Goal: Information Seeking & Learning: Learn about a topic

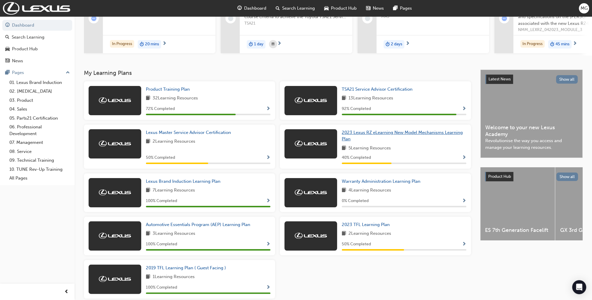
scroll to position [102, 0]
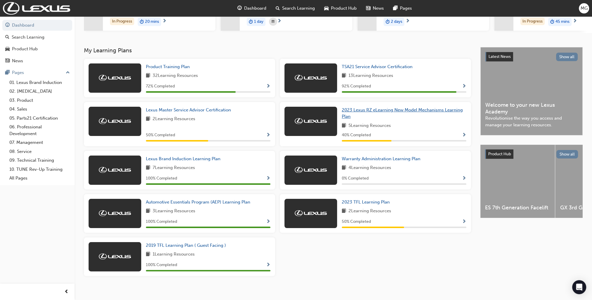
click at [381, 107] on span "2023 Lexus RZ eLearning New Model Mechanisms Learning Plan" at bounding box center [402, 113] width 121 height 12
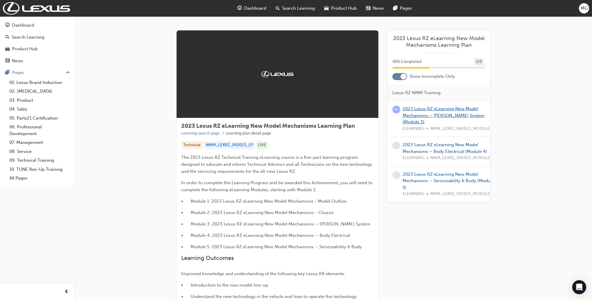
click at [425, 112] on link "2023 Lexus RZ eLearning New Model Mechanisms – BEV System (Module 3)" at bounding box center [443, 115] width 82 height 18
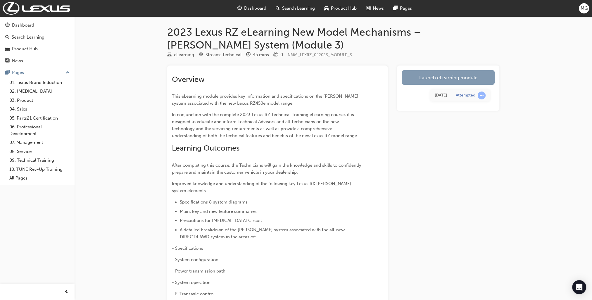
click at [430, 79] on link "Launch eLearning module" at bounding box center [447, 77] width 93 height 15
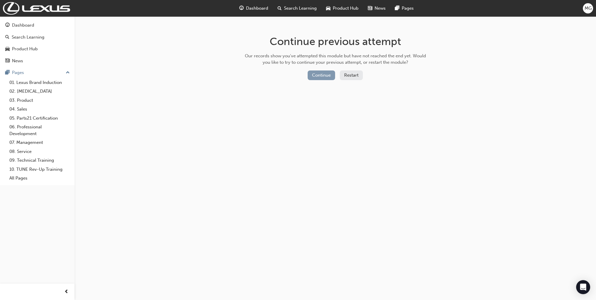
click at [324, 71] on button "Continue" at bounding box center [321, 75] width 27 height 10
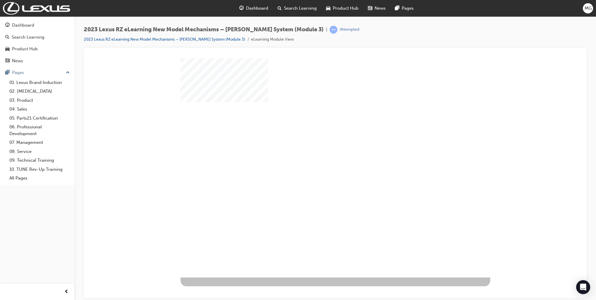
click at [318, 150] on div "play" at bounding box center [318, 150] width 0 height 0
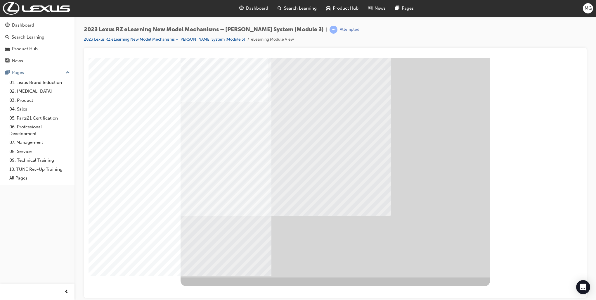
click at [463, 266] on div at bounding box center [336, 167] width 310 height 219
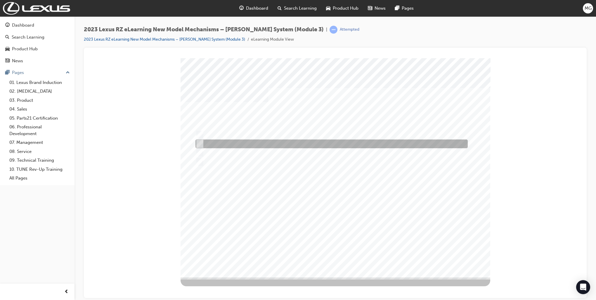
click at [213, 144] on div at bounding box center [330, 143] width 272 height 9
radio input "true"
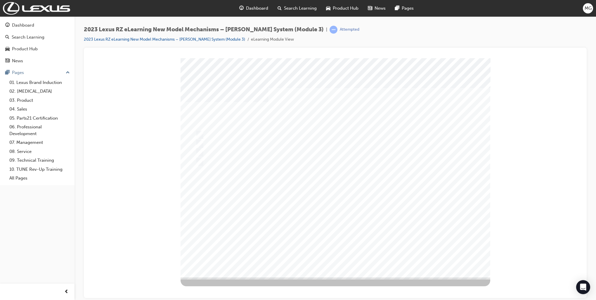
click at [214, 134] on div at bounding box center [336, 167] width 310 height 219
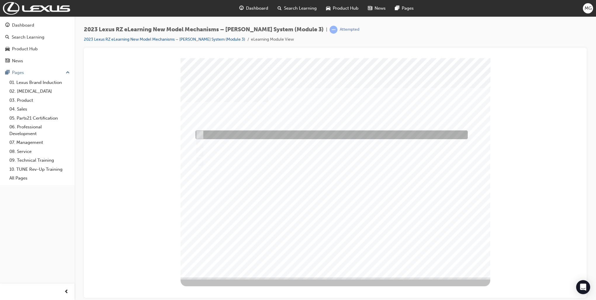
click at [200, 133] on input "CHAdeMO" at bounding box center [198, 134] width 6 height 6
radio input "true"
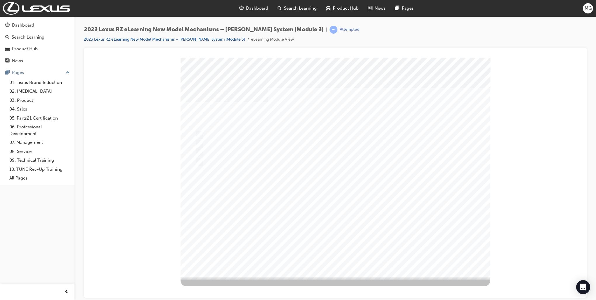
click at [328, 194] on div at bounding box center [336, 167] width 310 height 219
click at [207, 160] on div at bounding box center [330, 161] width 272 height 9
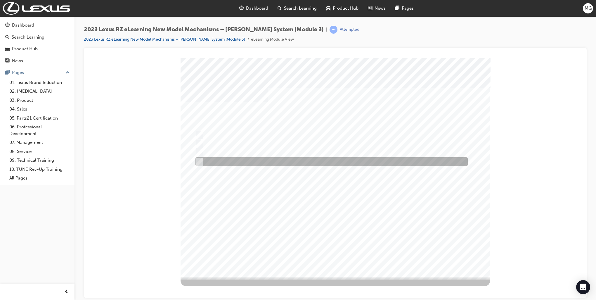
click at [198, 161] on input "50kW" at bounding box center [198, 161] width 6 height 6
radio input "true"
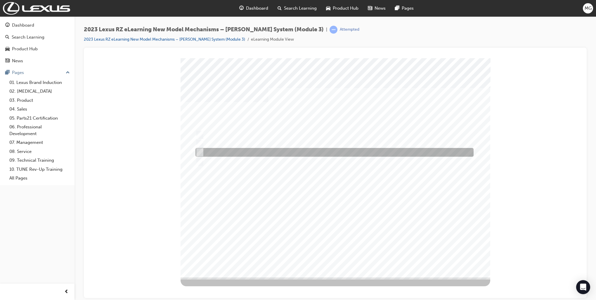
drag, startPoint x: 199, startPoint y: 150, endPoint x: 243, endPoint y: 168, distance: 48.1
click at [199, 150] on input "11kW" at bounding box center [198, 152] width 6 height 6
radio input "true"
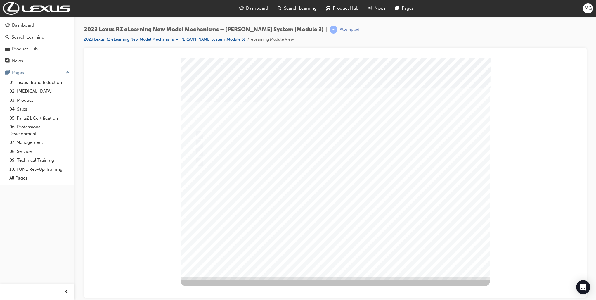
click at [332, 241] on div at bounding box center [336, 167] width 310 height 219
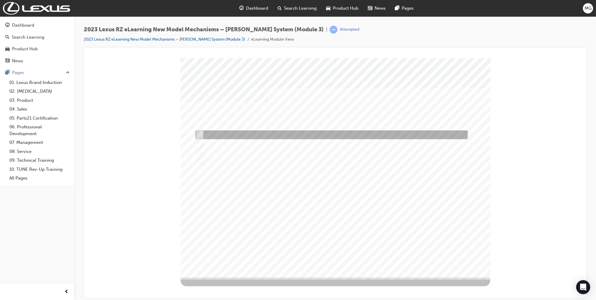
click at [216, 134] on div at bounding box center [330, 134] width 272 height 9
radio input "true"
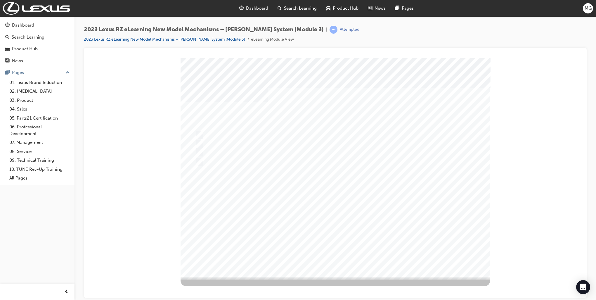
click at [194, 155] on div at bounding box center [336, 167] width 310 height 219
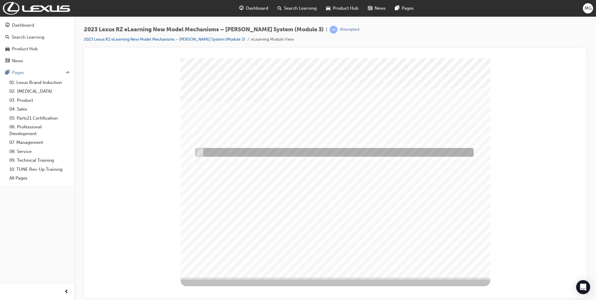
click at [197, 153] on input "DC Charge Port & Circuit 0volts" at bounding box center [198, 152] width 6 height 6
radio input "true"
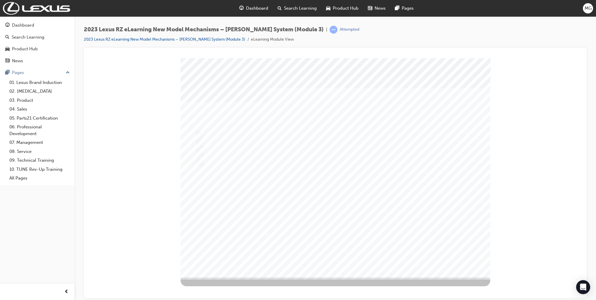
click at [333, 240] on div at bounding box center [336, 167] width 310 height 219
drag, startPoint x: 359, startPoint y: 170, endPoint x: 358, endPoint y: 172, distance: 3.0
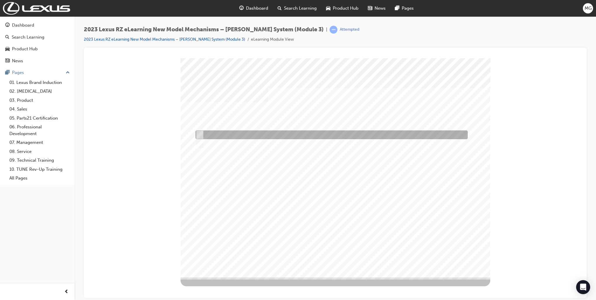
click at [211, 131] on div at bounding box center [330, 134] width 272 height 9
radio input "true"
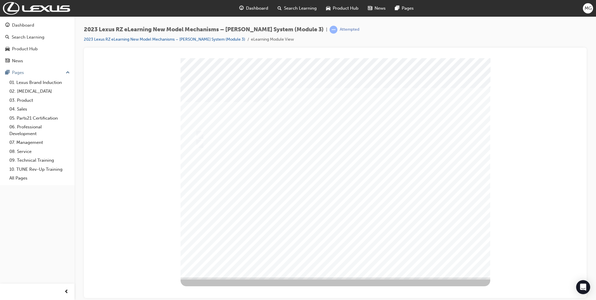
click at [363, 191] on div at bounding box center [336, 167] width 310 height 219
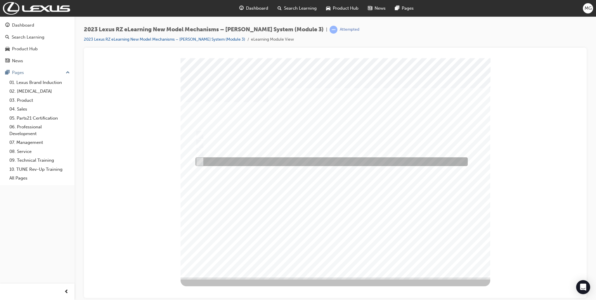
click at [209, 161] on div at bounding box center [330, 161] width 272 height 9
radio input "true"
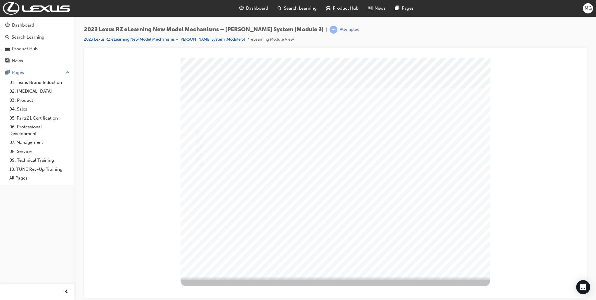
click at [212, 150] on div at bounding box center [336, 167] width 310 height 219
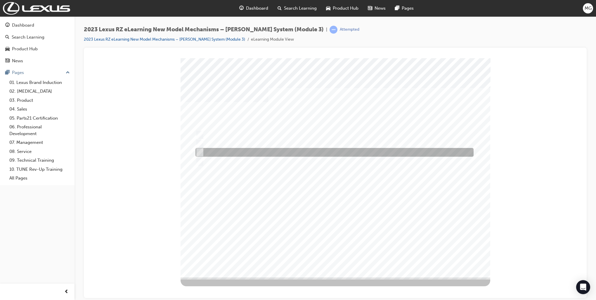
click at [200, 152] on input "12v DC" at bounding box center [198, 152] width 6 height 6
radio input "true"
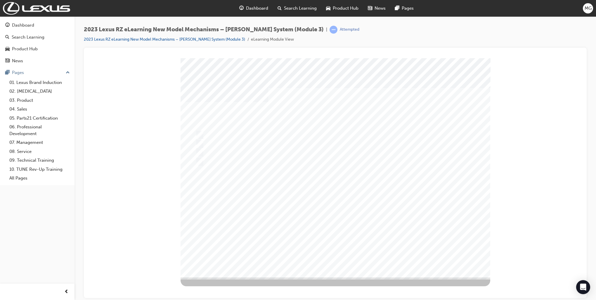
click at [344, 247] on div at bounding box center [336, 167] width 310 height 219
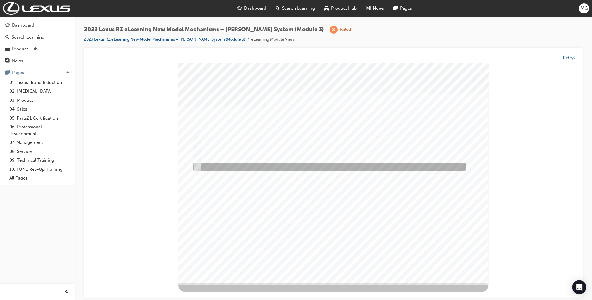
click at [207, 166] on div at bounding box center [328, 167] width 272 height 9
radio input "true"
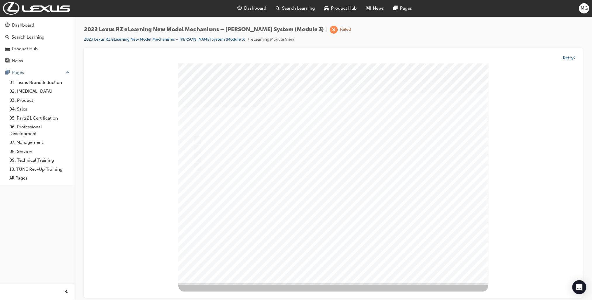
click at [404, 180] on div at bounding box center [333, 172] width 310 height 219
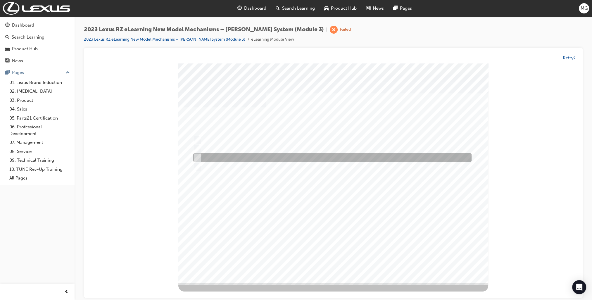
click at [201, 157] on div at bounding box center [331, 157] width 278 height 9
radio input "true"
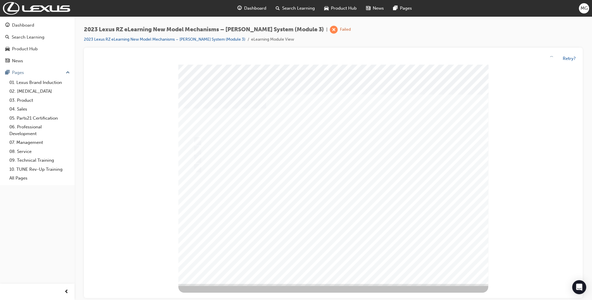
click at [353, 190] on div at bounding box center [333, 174] width 310 height 219
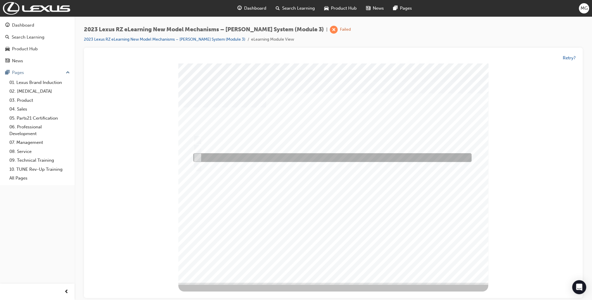
click at [197, 156] on input "DC Charge Port & Circuit 0volts" at bounding box center [196, 158] width 6 height 6
radio input "true"
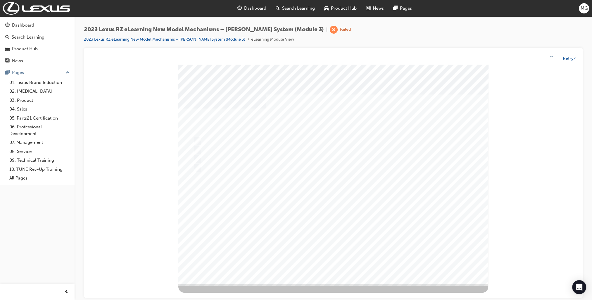
click at [379, 192] on div at bounding box center [333, 174] width 310 height 219
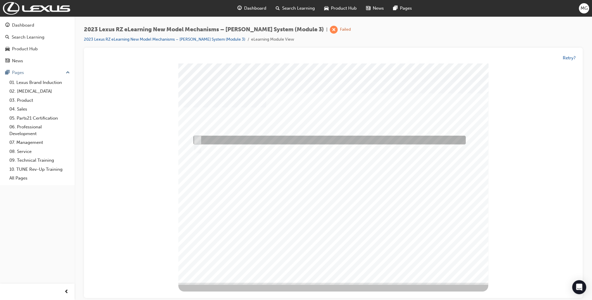
click at [200, 140] on div at bounding box center [328, 140] width 272 height 9
radio input "true"
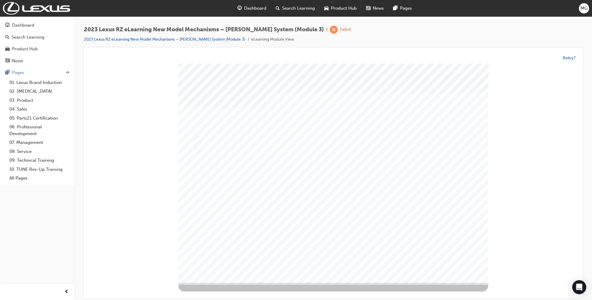
click at [412, 183] on div at bounding box center [333, 172] width 310 height 219
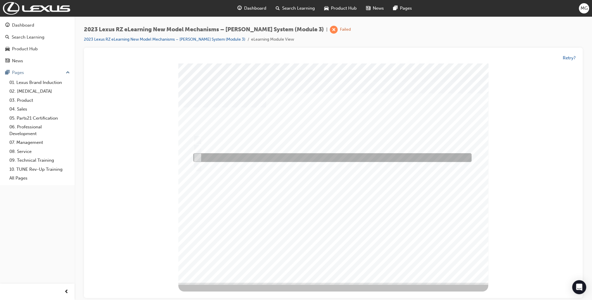
click at [200, 154] on div at bounding box center [331, 157] width 278 height 9
radio input "true"
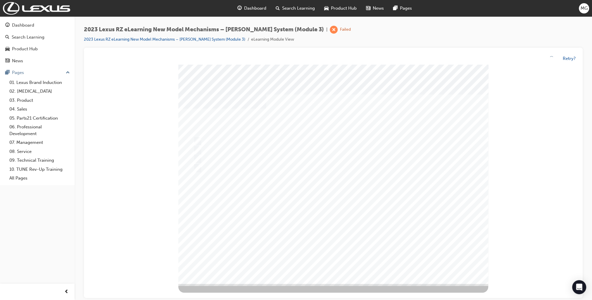
click at [344, 173] on div at bounding box center [333, 174] width 310 height 219
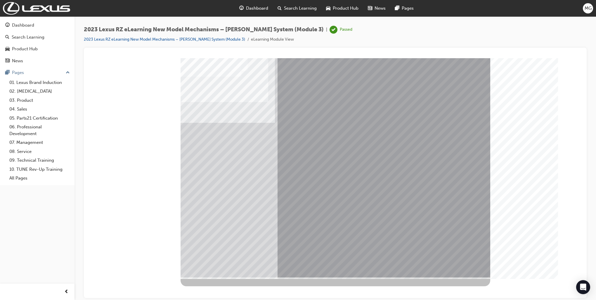
click at [587, 11] on span "MG" at bounding box center [588, 8] width 7 height 7
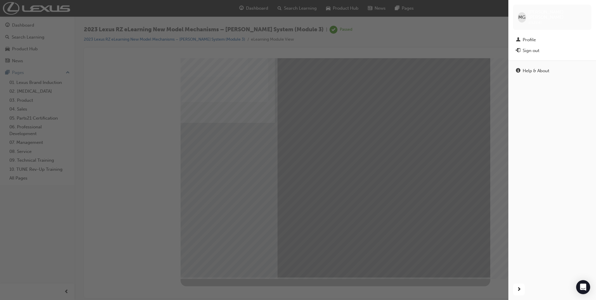
click at [445, 31] on div "button" at bounding box center [254, 150] width 508 height 300
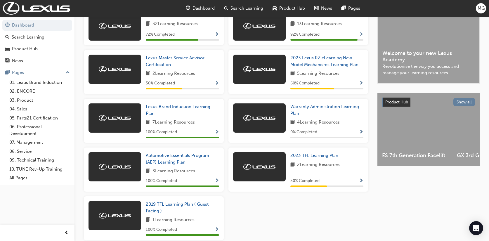
scroll to position [133, 0]
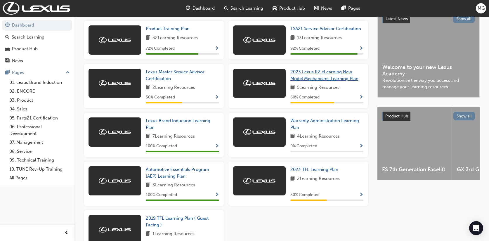
click at [326, 80] on span "2023 Lexus RZ eLearning New Model Mechanisms Learning Plan" at bounding box center [324, 75] width 68 height 12
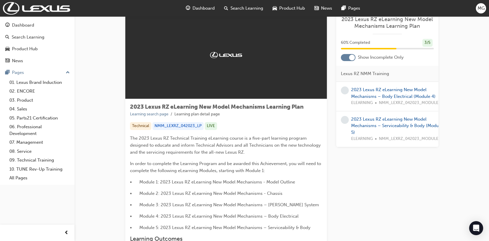
scroll to position [29, 0]
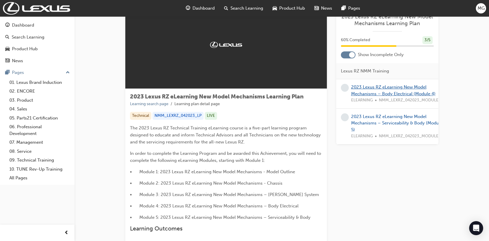
click at [384, 95] on link "2023 Lexus RZ eLearning New Model Mechanisms – Body Electrical (Module 4)" at bounding box center [393, 90] width 84 height 12
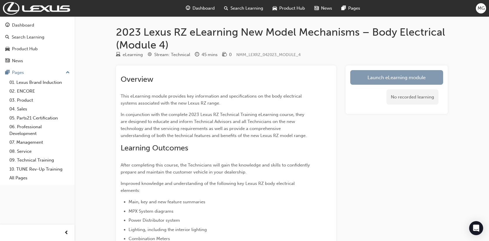
click at [414, 73] on link "Launch eLearning module" at bounding box center [396, 77] width 93 height 15
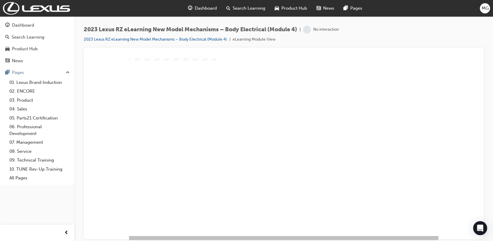
scroll to position [46, 0]
click at [267, 86] on div "play" at bounding box center [267, 86] width 0 height 0
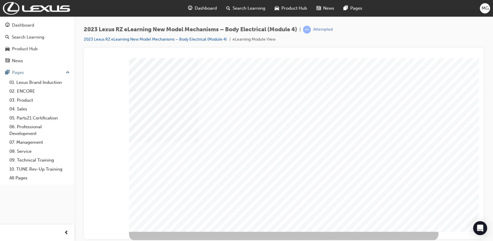
click at [399, 232] on div at bounding box center [284, 126] width 310 height 228
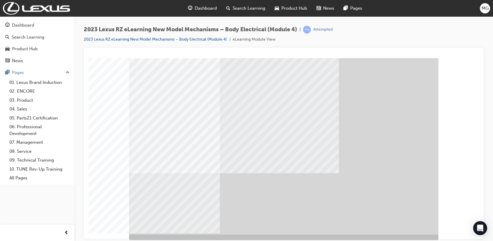
scroll to position [0, 0]
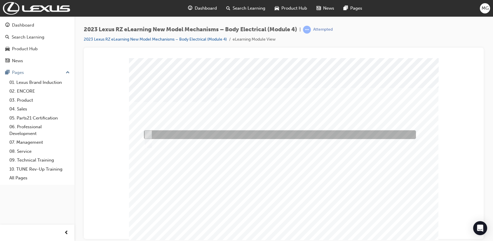
click at [166, 137] on div at bounding box center [279, 134] width 272 height 9
radio input "true"
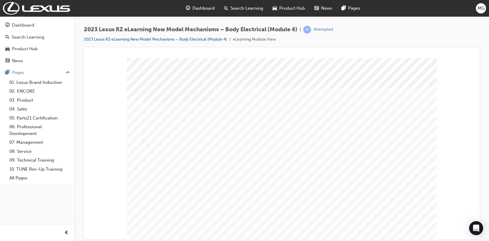
click at [282, 152] on div at bounding box center [282, 167] width 310 height 219
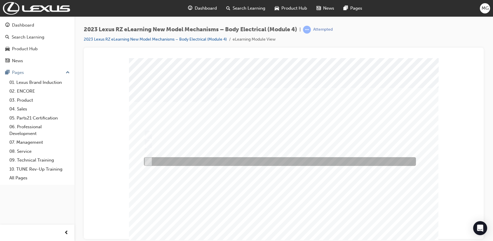
click at [229, 160] on div at bounding box center [279, 161] width 272 height 9
radio input "true"
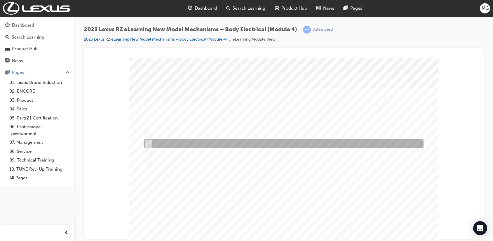
click at [178, 145] on div at bounding box center [283, 143] width 280 height 9
radio input "true"
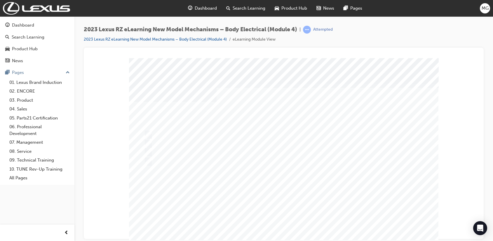
click at [265, 190] on div at bounding box center [284, 167] width 310 height 219
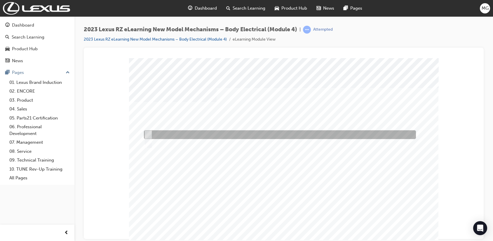
click at [160, 136] on div at bounding box center [279, 134] width 272 height 9
radio input "true"
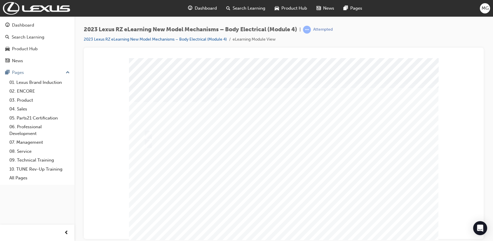
click at [284, 158] on div at bounding box center [284, 167] width 310 height 219
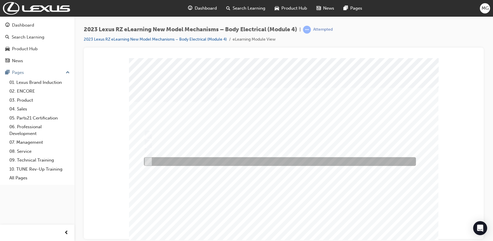
click at [165, 158] on div at bounding box center [279, 161] width 272 height 9
radio input "true"
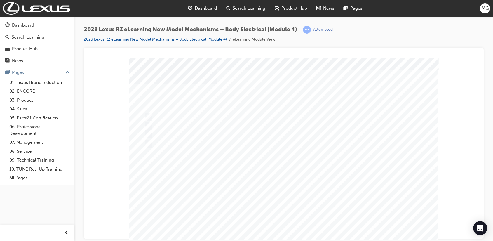
scroll to position [46, 0]
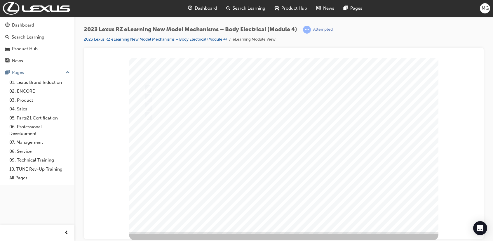
click at [147, 87] on div at bounding box center [284, 121] width 310 height 219
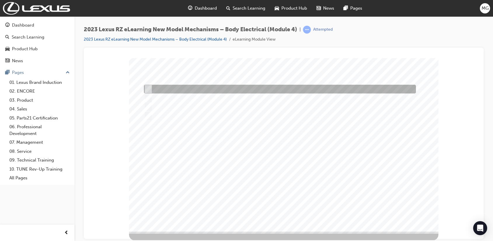
click at [146, 86] on input "5 to 15 degC" at bounding box center [147, 89] width 6 height 6
radio input "true"
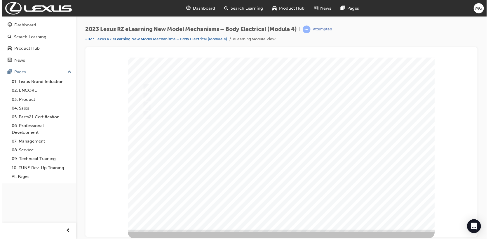
scroll to position [0, 0]
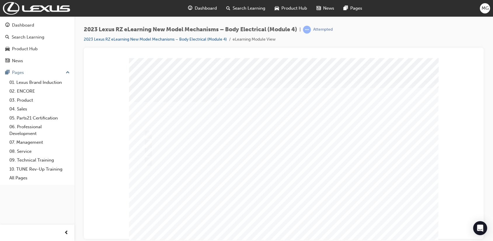
click at [324, 173] on div at bounding box center [284, 167] width 310 height 219
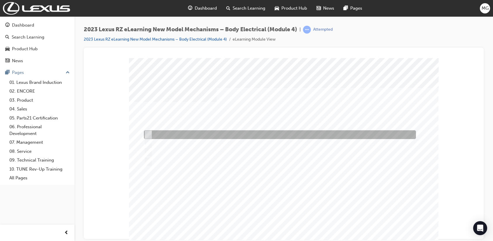
click at [172, 132] on div at bounding box center [279, 134] width 272 height 9
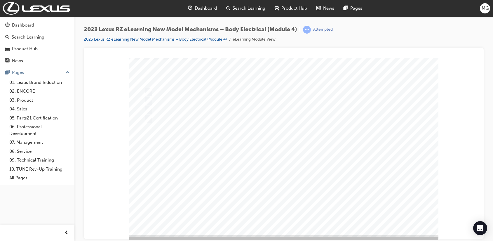
scroll to position [46, 0]
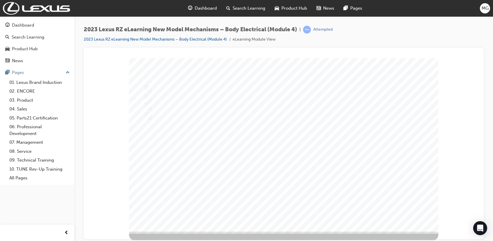
drag, startPoint x: 150, startPoint y: 96, endPoint x: 180, endPoint y: 111, distance: 33.4
click at [150, 97] on div at bounding box center [284, 121] width 310 height 219
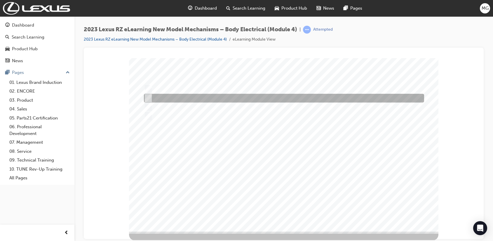
click at [144, 96] on div at bounding box center [283, 98] width 280 height 9
radio input "false"
radio input "true"
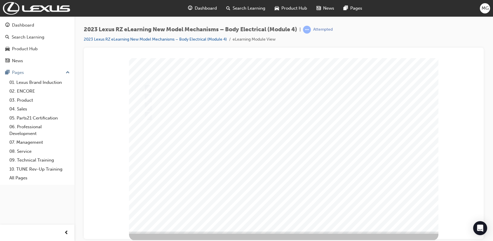
drag, startPoint x: 257, startPoint y: 192, endPoint x: 273, endPoint y: 192, distance: 16.9
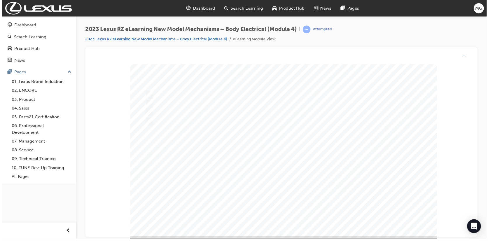
scroll to position [0, 0]
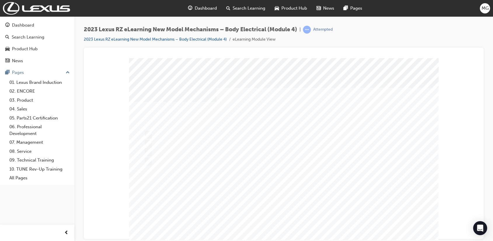
click at [337, 174] on div at bounding box center [284, 167] width 310 height 219
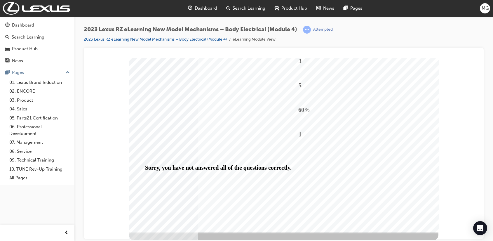
scroll to position [46, 0]
drag, startPoint x: 283, startPoint y: 196, endPoint x: 283, endPoint y: 191, distance: 5.6
click at [283, 191] on div "3 5 60% 1 Sorry, you have not answered all of the questions correctly." at bounding box center [284, 121] width 310 height 219
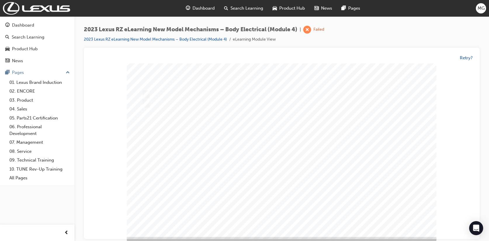
scroll to position [0, 0]
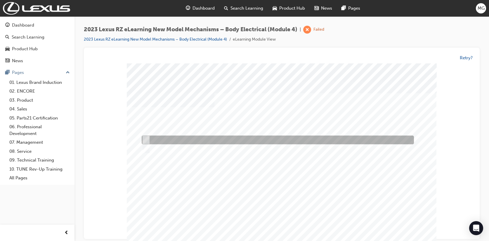
click at [177, 143] on div at bounding box center [276, 140] width 272 height 9
radio input "true"
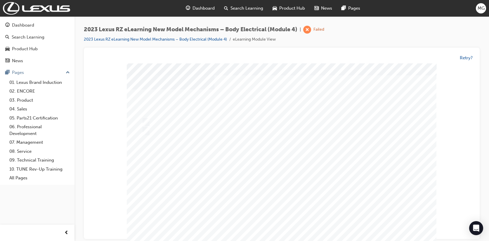
scroll to position [46, 0]
click at [291, 143] on div at bounding box center [282, 127] width 310 height 219
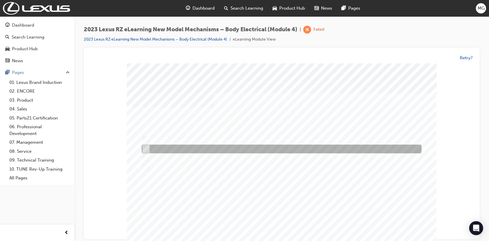
click at [156, 151] on div at bounding box center [280, 149] width 280 height 9
radio input "true"
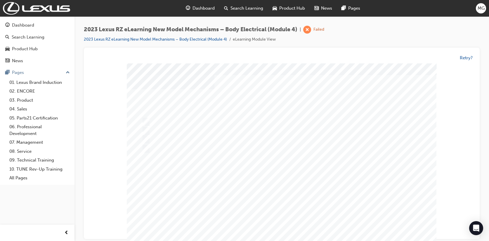
scroll to position [46, 0]
click at [295, 169] on div at bounding box center [282, 127] width 310 height 219
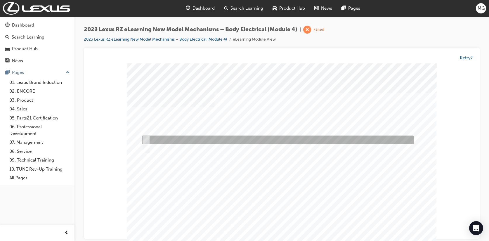
click at [155, 138] on div at bounding box center [276, 140] width 272 height 9
radio input "true"
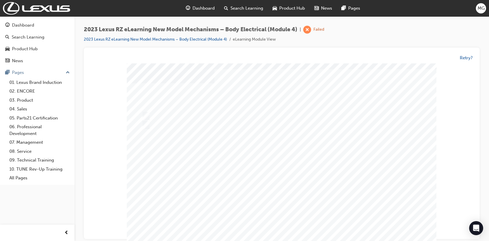
scroll to position [46, 0]
click at [366, 150] on div at bounding box center [282, 127] width 310 height 219
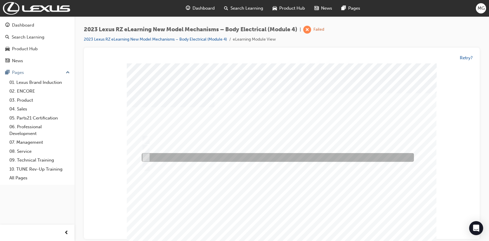
click at [238, 158] on div at bounding box center [276, 157] width 272 height 9
radio input "true"
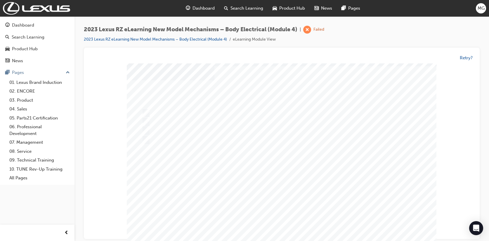
scroll to position [46, 0]
click at [157, 106] on div at bounding box center [282, 127] width 310 height 219
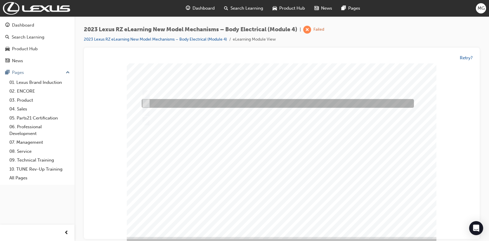
click at [141, 103] on div at bounding box center [276, 103] width 272 height 9
radio input "true"
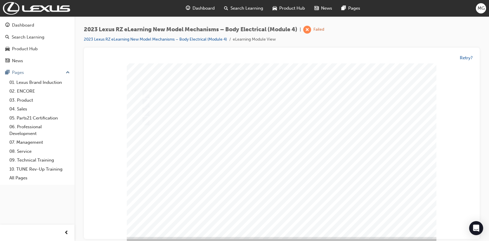
click at [327, 157] on div at bounding box center [282, 127] width 310 height 219
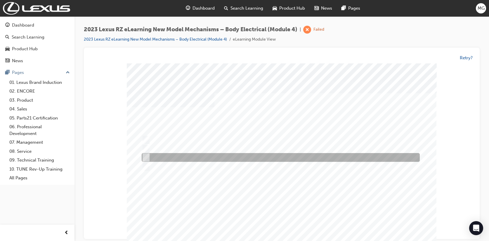
click at [155, 157] on div at bounding box center [279, 157] width 278 height 9
radio input "true"
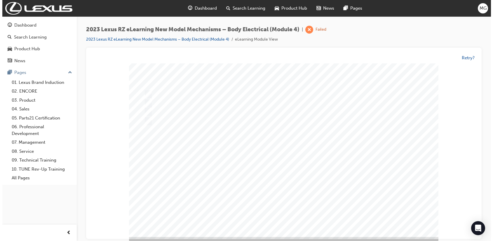
scroll to position [46, 0]
click at [306, 154] on div at bounding box center [282, 127] width 310 height 219
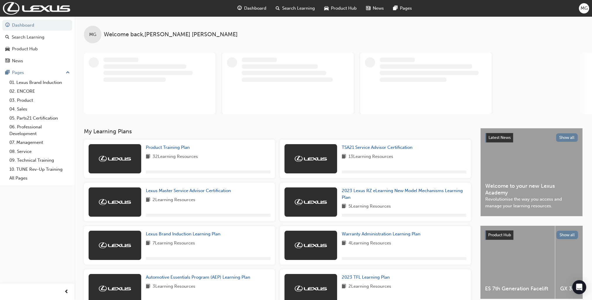
scroll to position [79, 0]
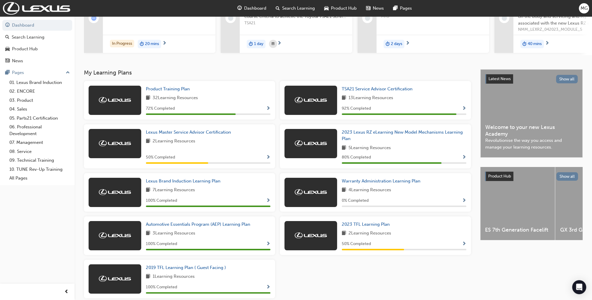
click at [377, 112] on div "92 % Completed" at bounding box center [404, 108] width 124 height 7
click at [376, 134] on span "2023 Lexus RZ eLearning New Model Mechanisms Learning Plan" at bounding box center [402, 135] width 121 height 12
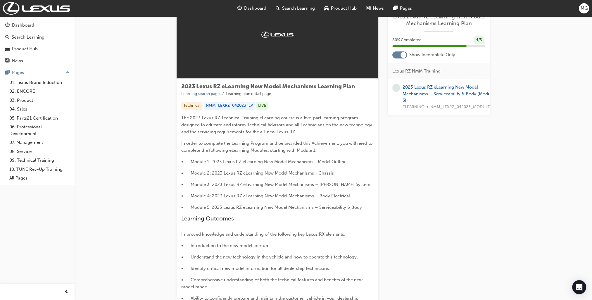
scroll to position [88, 0]
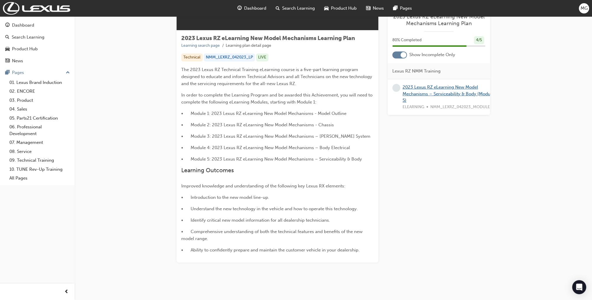
click at [428, 91] on link "2023 Lexus RZ eLearning New Model Mechanisms – Serviceability & Body (Module 5)" at bounding box center [447, 93] width 91 height 18
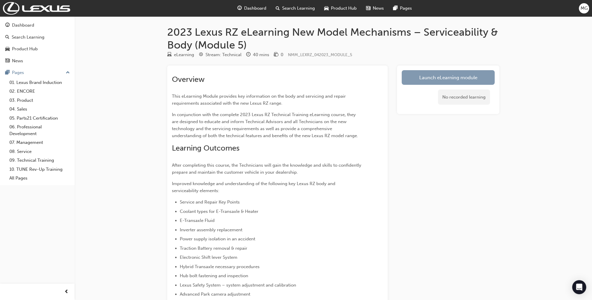
click at [458, 73] on link "Launch eLearning module" at bounding box center [447, 77] width 93 height 15
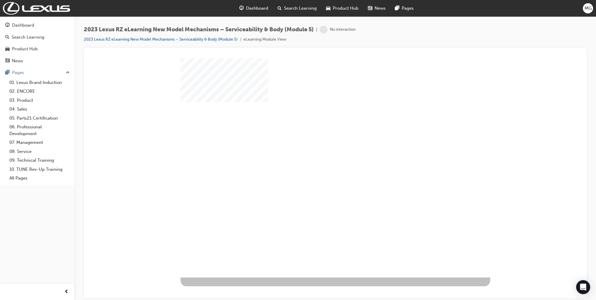
click at [318, 150] on div "play" at bounding box center [318, 150] width 0 height 0
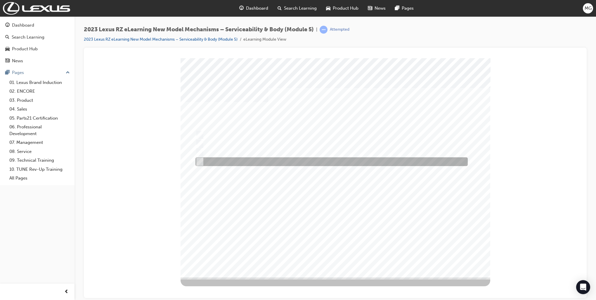
click at [227, 160] on div at bounding box center [330, 161] width 272 height 9
radio input "true"
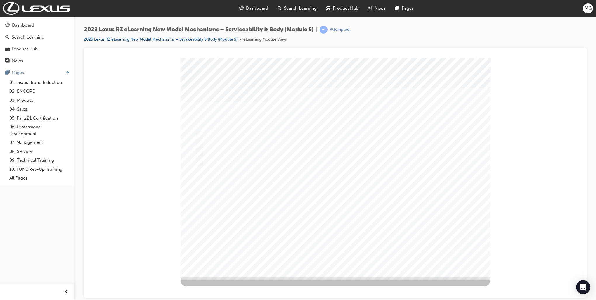
click at [220, 151] on div at bounding box center [336, 167] width 310 height 219
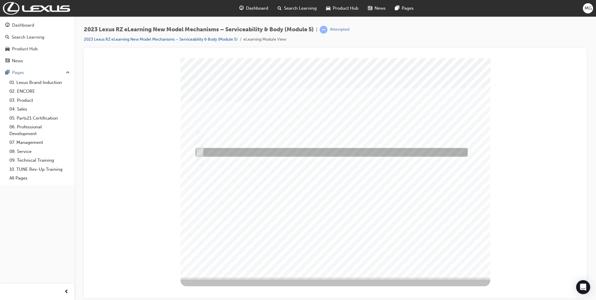
click at [200, 152] on input "No fuse removed; method changed to cut harness loop." at bounding box center [198, 152] width 6 height 6
radio input "true"
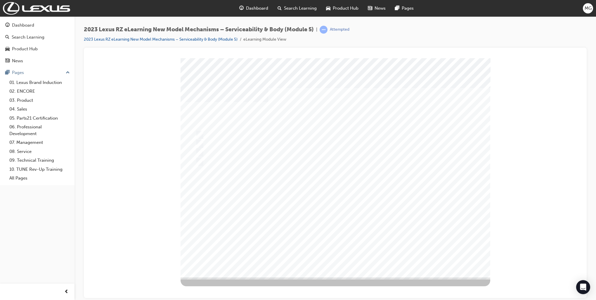
click at [398, 191] on div at bounding box center [336, 167] width 310 height 219
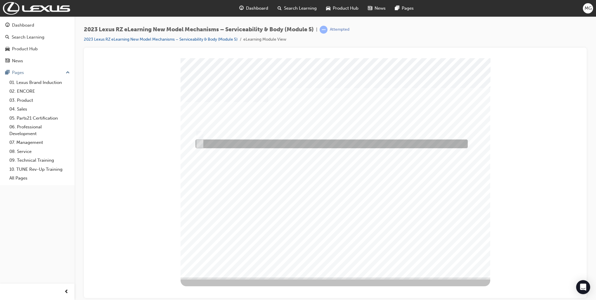
click at [229, 143] on div at bounding box center [330, 143] width 272 height 9
radio input "true"
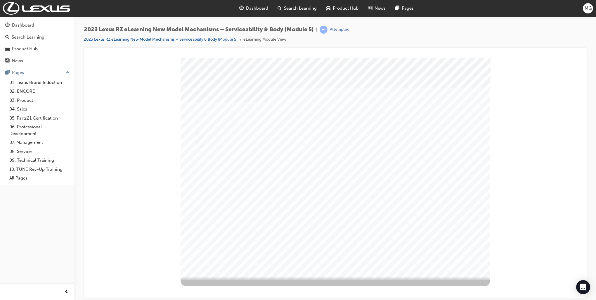
click at [396, 189] on div at bounding box center [336, 167] width 310 height 219
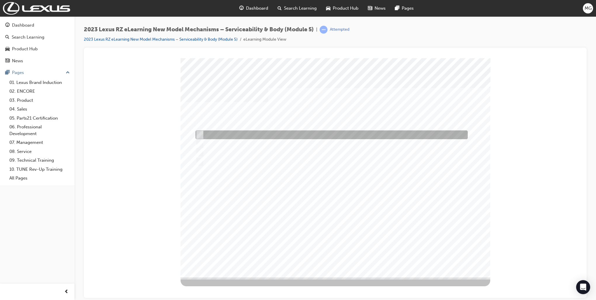
click at [210, 134] on div at bounding box center [330, 134] width 272 height 9
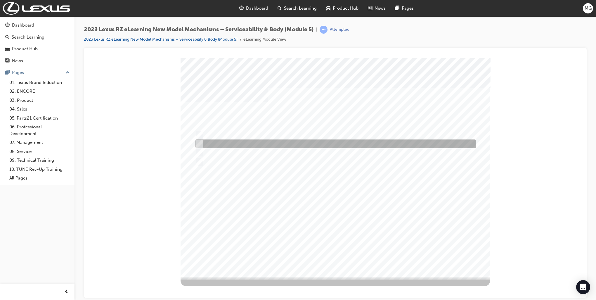
click at [265, 143] on div at bounding box center [334, 143] width 280 height 9
radio input "false"
radio input "true"
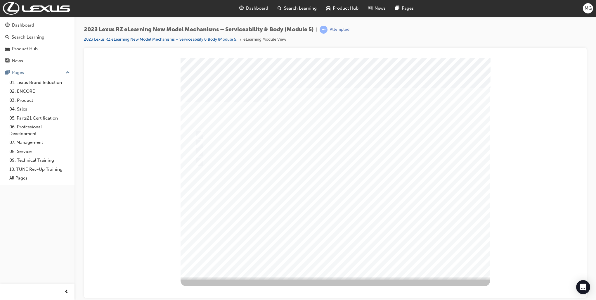
click at [391, 182] on div at bounding box center [336, 167] width 310 height 219
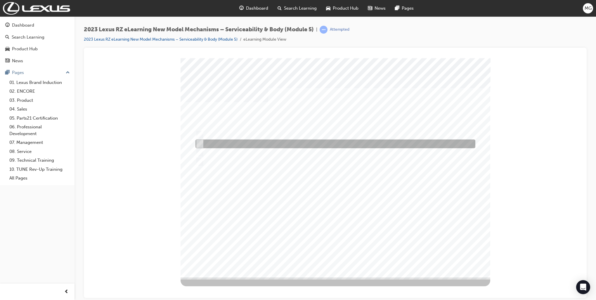
click at [231, 148] on div at bounding box center [333, 152] width 278 height 9
radio input "true"
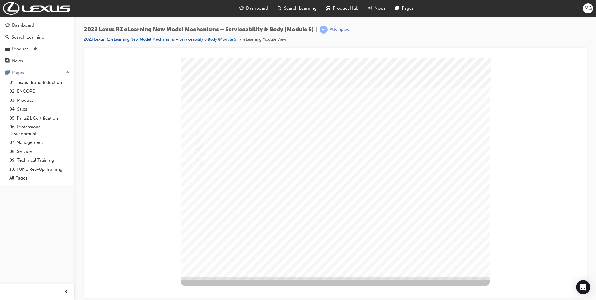
click at [207, 132] on div at bounding box center [336, 167] width 310 height 219
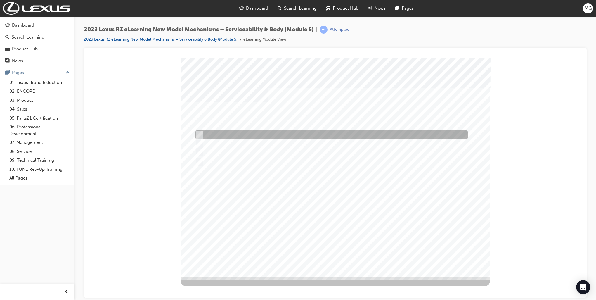
click at [198, 133] on input "To make sure the upper cover is sitting flat." at bounding box center [198, 134] width 6 height 6
radio input "true"
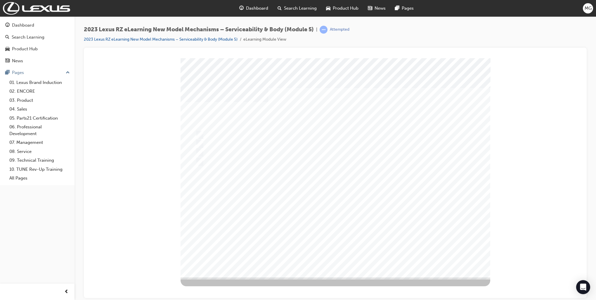
click at [405, 184] on div at bounding box center [336, 167] width 310 height 219
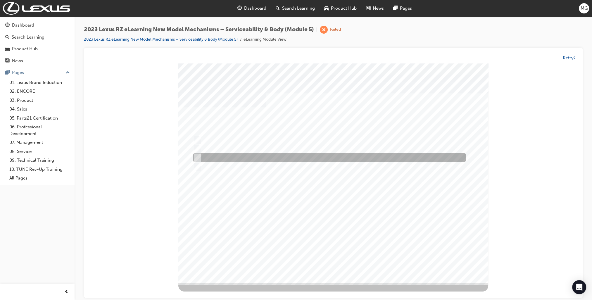
click at [232, 158] on div at bounding box center [328, 157] width 272 height 9
radio input "true"
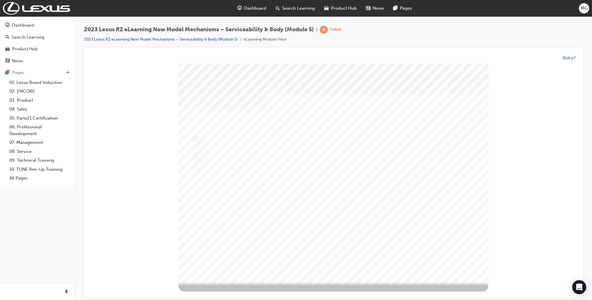
click at [363, 207] on div at bounding box center [333, 172] width 310 height 219
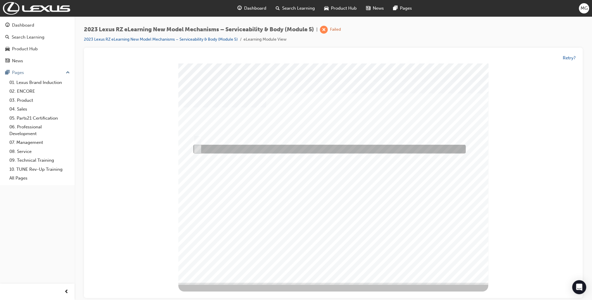
click at [205, 153] on div at bounding box center [328, 149] width 272 height 9
radio input "true"
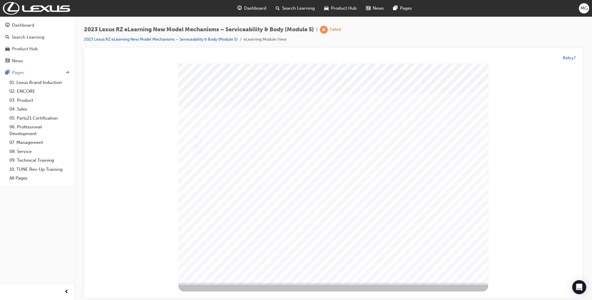
click at [399, 186] on div at bounding box center [333, 172] width 310 height 219
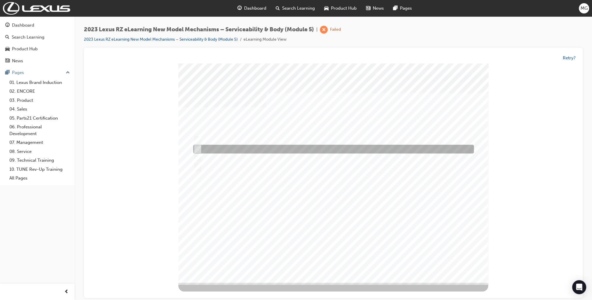
click at [234, 149] on div at bounding box center [332, 149] width 280 height 9
radio input "true"
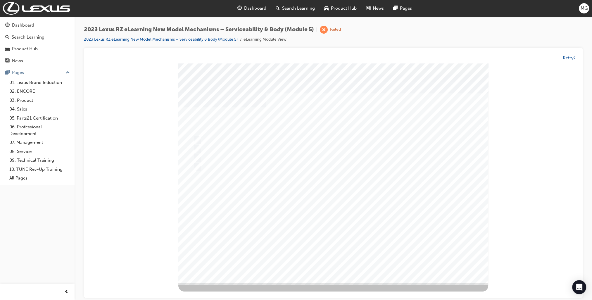
click at [404, 197] on div at bounding box center [333, 172] width 310 height 219
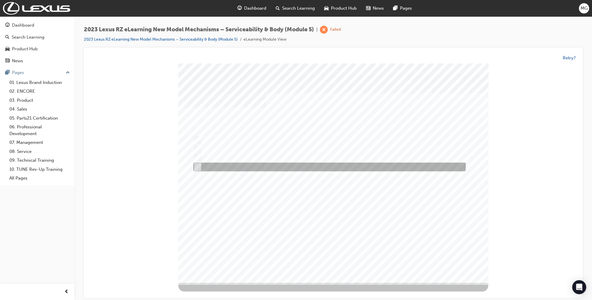
click at [202, 165] on div at bounding box center [328, 167] width 272 height 9
radio input "true"
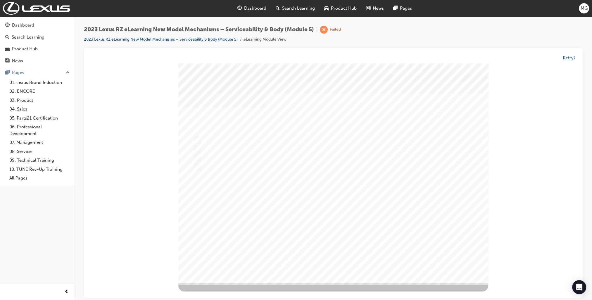
click at [198, 146] on div at bounding box center [333, 172] width 310 height 219
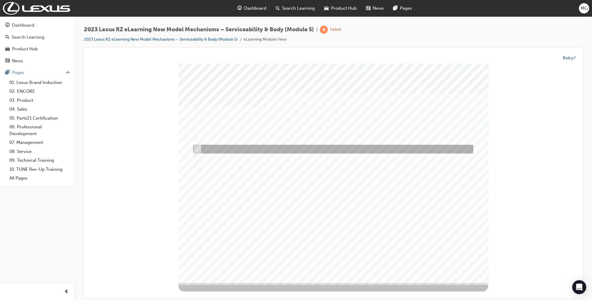
click at [196, 148] on input "To Check the swelling of traction battery to prevent deformation of the No. 1 t…" at bounding box center [196, 149] width 6 height 6
radio input "true"
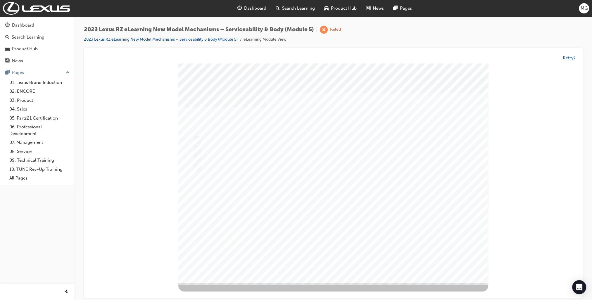
click at [382, 204] on div at bounding box center [333, 172] width 310 height 219
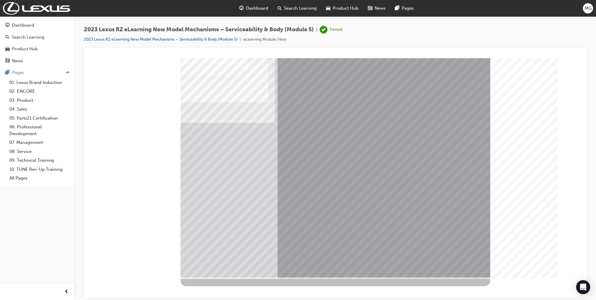
drag, startPoint x: 450, startPoint y: 167, endPoint x: 439, endPoint y: 153, distance: 17.5
drag, startPoint x: 248, startPoint y: 6, endPoint x: 259, endPoint y: 1, distance: 12.4
click at [248, 6] on span "Dashboard" at bounding box center [257, 8] width 22 height 7
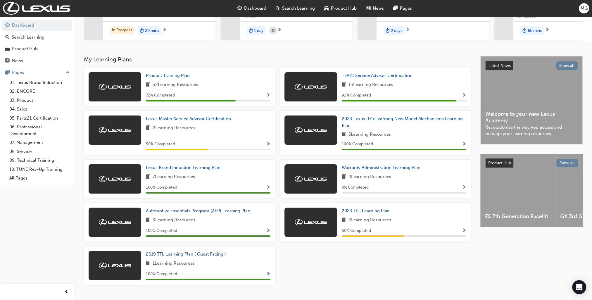
scroll to position [102, 0]
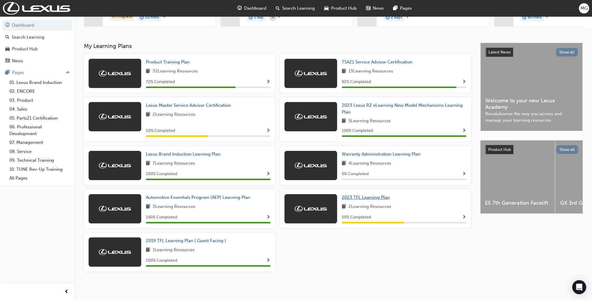
click at [366, 195] on span "2023 TFL Learning Plan" at bounding box center [366, 197] width 48 height 5
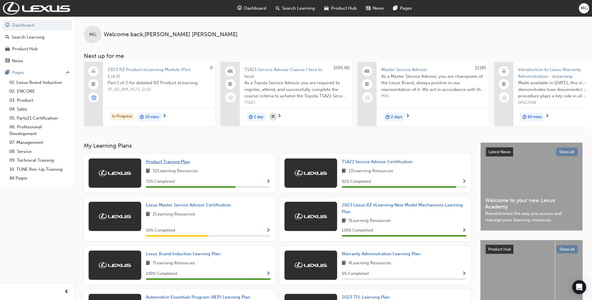
click at [167, 164] on span "Product Training Plan" at bounding box center [168, 161] width 44 height 5
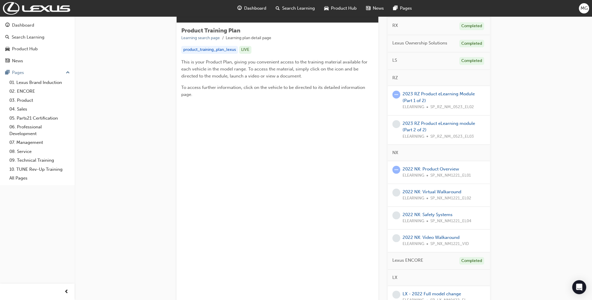
scroll to position [117, 0]
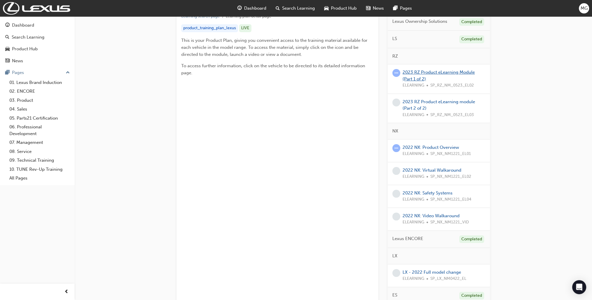
click at [430, 72] on link "2023 RZ Product eLearning Module (Part 1 of 2)" at bounding box center [438, 76] width 72 height 12
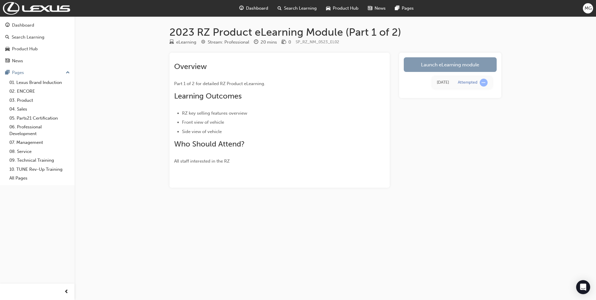
click at [430, 64] on link "Launch eLearning module" at bounding box center [450, 64] width 93 height 15
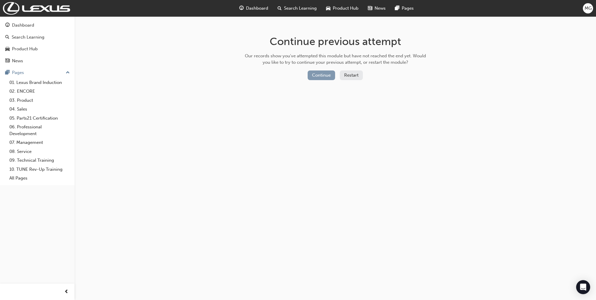
click at [324, 75] on button "Continue" at bounding box center [321, 75] width 27 height 10
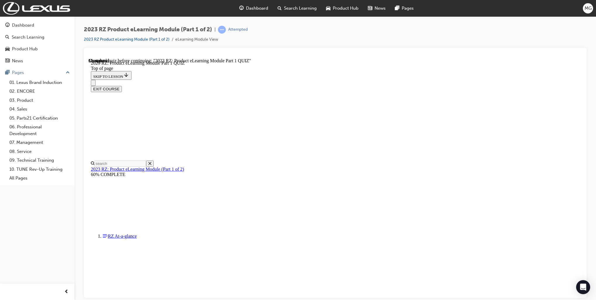
scroll to position [18, 0]
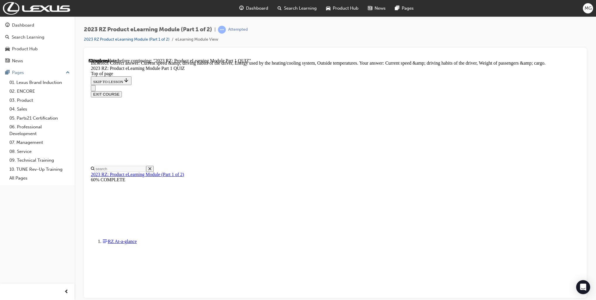
scroll to position [77, 0]
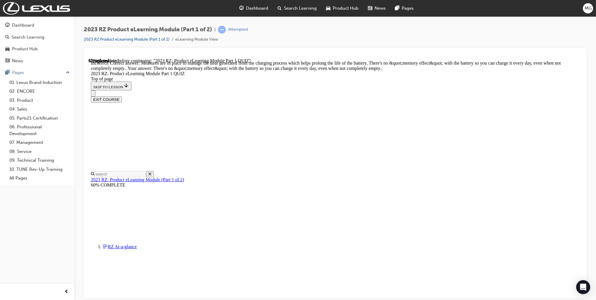
scroll to position [0, 0]
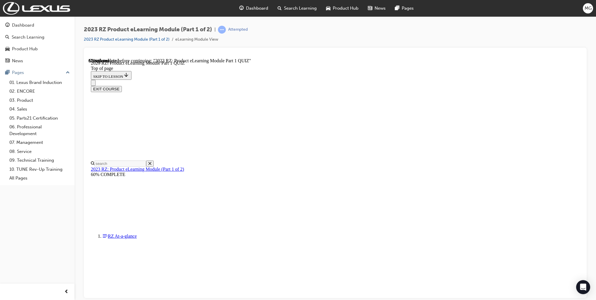
scroll to position [164, 0]
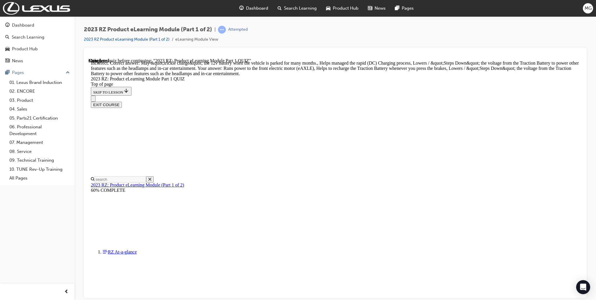
scroll to position [212, 0]
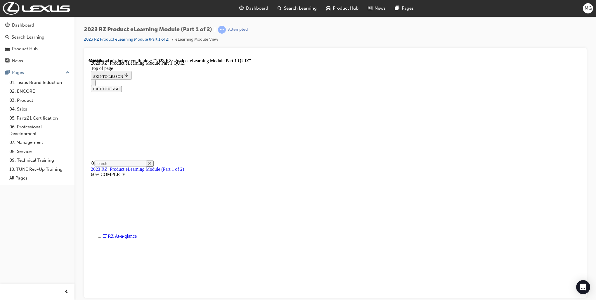
scroll to position [76, 0]
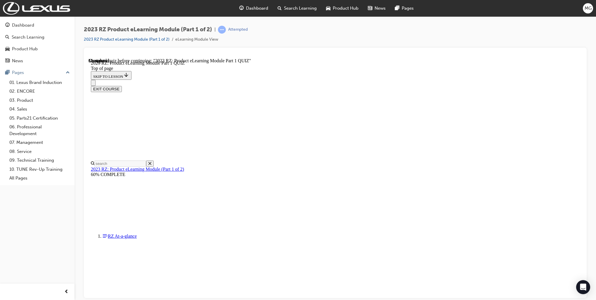
scroll to position [18, 0]
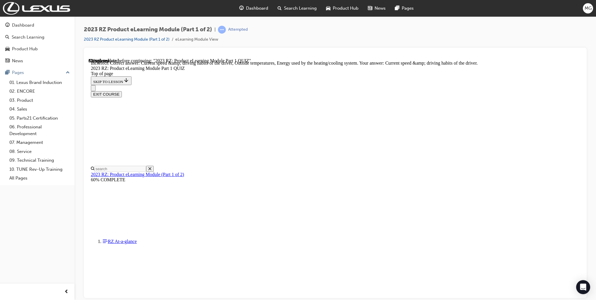
scroll to position [77, 0]
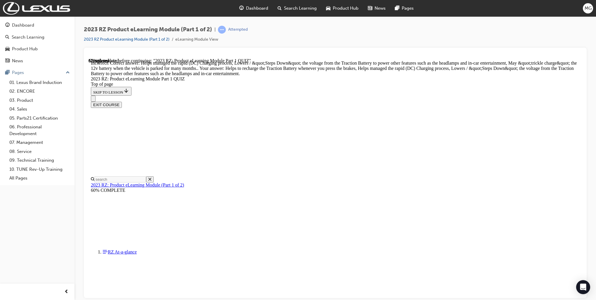
scroll to position [212, 0]
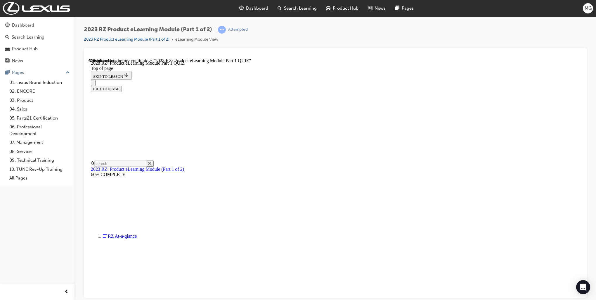
scroll to position [134, 0]
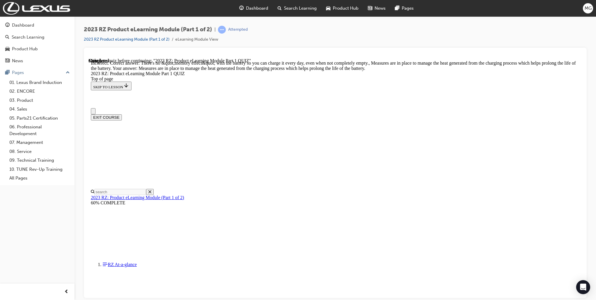
scroll to position [0, 0]
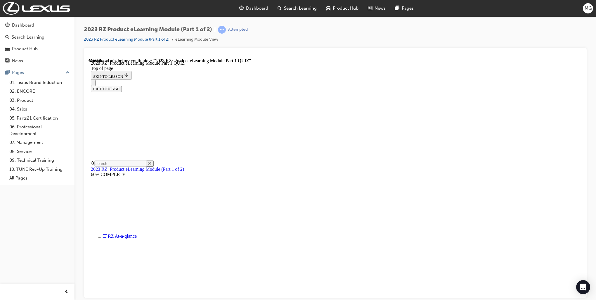
scroll to position [76, 0]
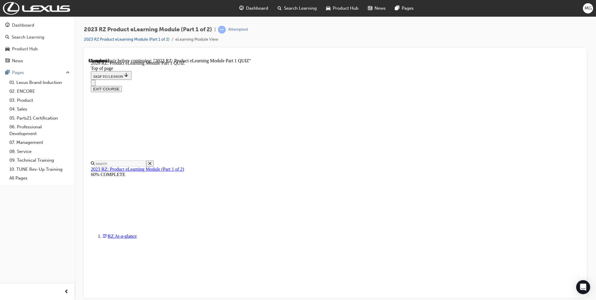
scroll to position [105, 0]
drag, startPoint x: 332, startPoint y: 234, endPoint x: 303, endPoint y: 261, distance: 40.5
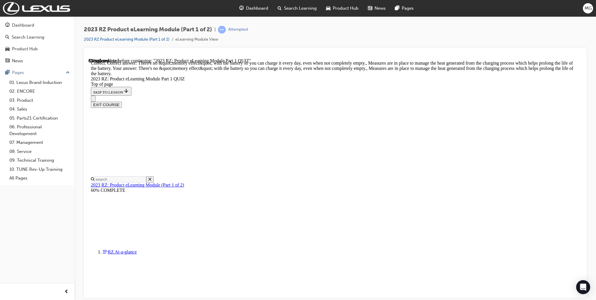
scroll to position [181, 0]
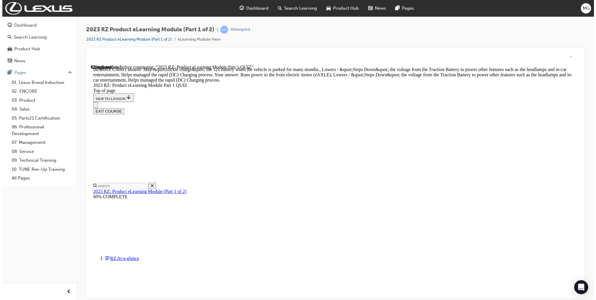
scroll to position [212, 0]
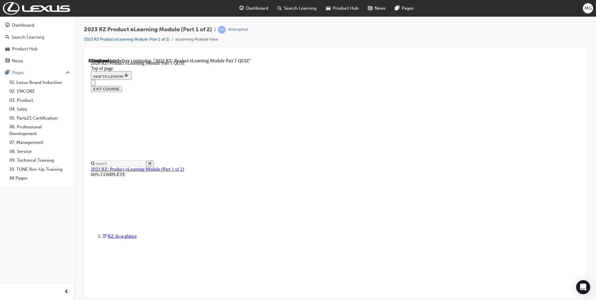
scroll to position [58, 0]
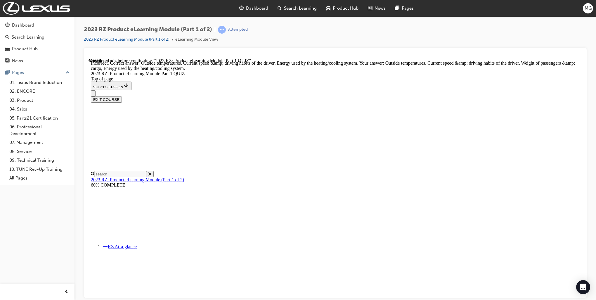
scroll to position [77, 0]
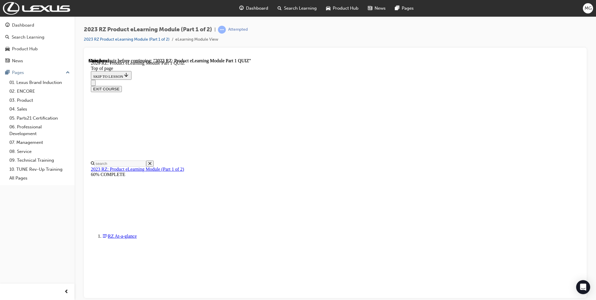
scroll to position [76, 0]
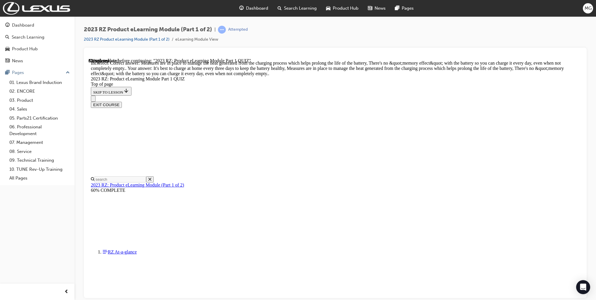
scroll to position [181, 0]
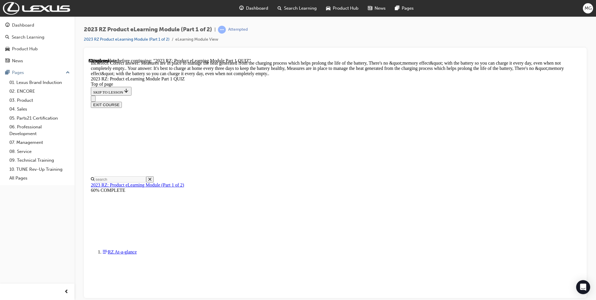
drag, startPoint x: 296, startPoint y: 199, endPoint x: 296, endPoint y: 208, distance: 8.5
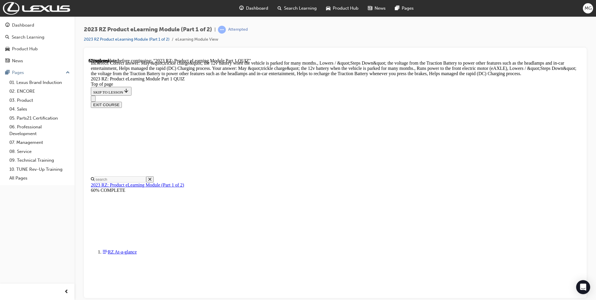
scroll to position [212, 0]
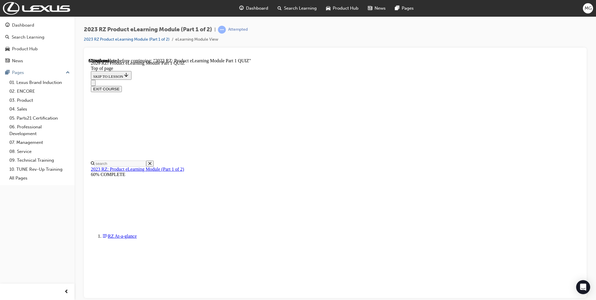
scroll to position [18, 0]
drag, startPoint x: 324, startPoint y: 230, endPoint x: 323, endPoint y: 219, distance: 10.8
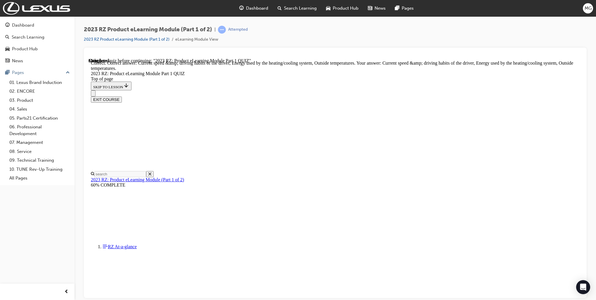
scroll to position [77, 0]
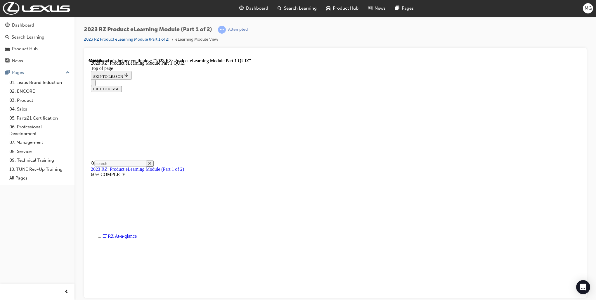
scroll to position [76, 0]
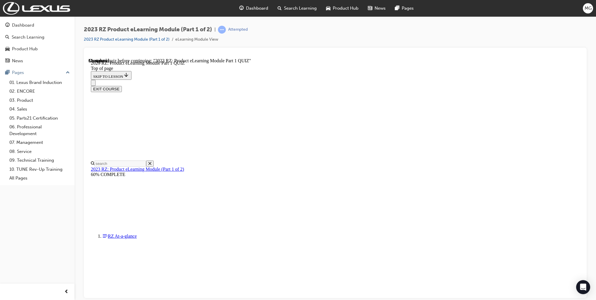
scroll to position [18, 0]
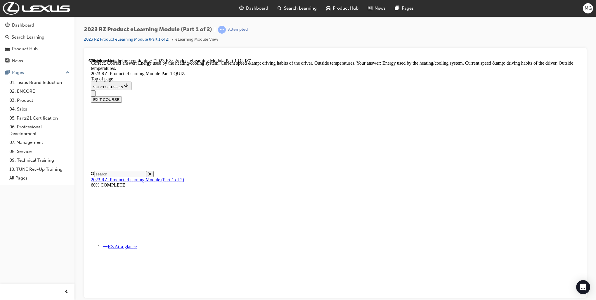
scroll to position [77, 0]
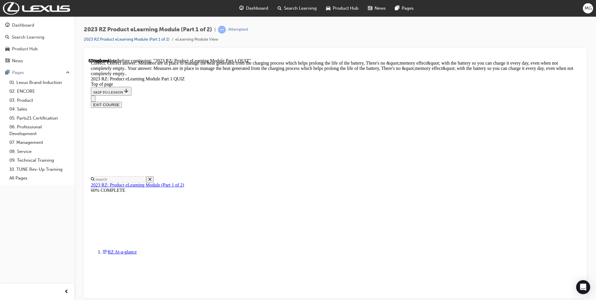
scroll to position [181, 0]
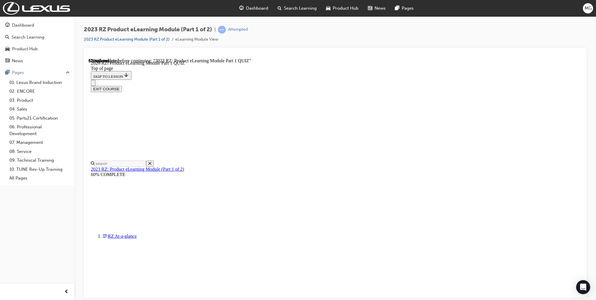
scroll to position [135, 0]
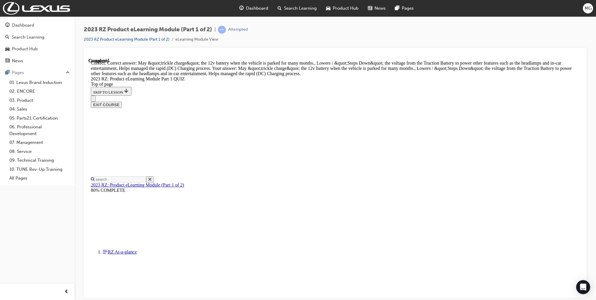
scroll to position [212, 0]
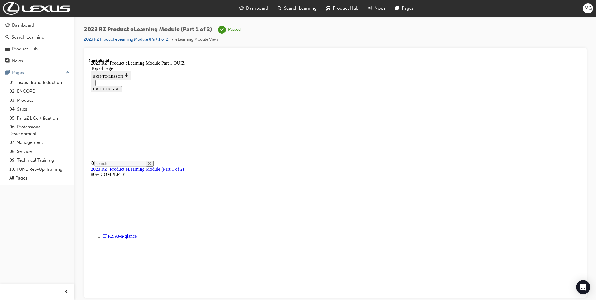
scroll to position [76, 0]
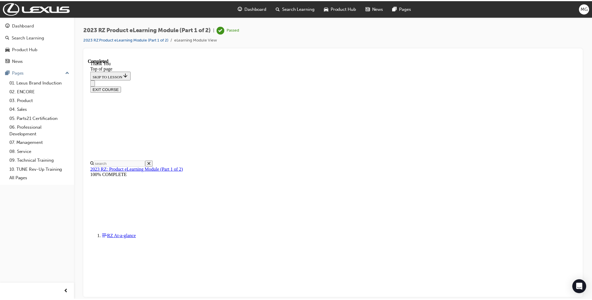
scroll to position [113, 0]
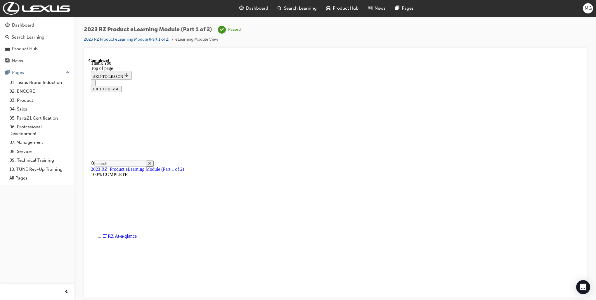
click at [312, 8] on span "Search Learning" at bounding box center [300, 8] width 33 height 7
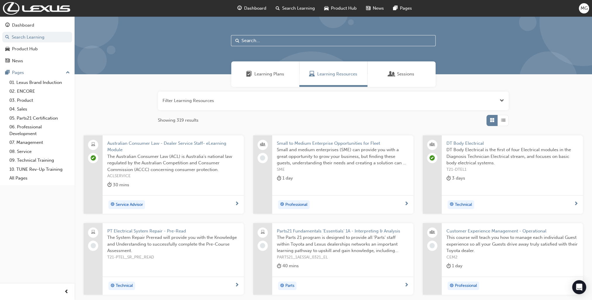
click at [328, 5] on div "Product Hub" at bounding box center [340, 8] width 42 height 12
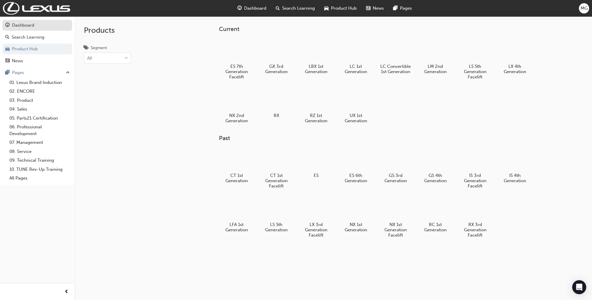
click at [35, 28] on div "Dashboard" at bounding box center [37, 25] width 64 height 7
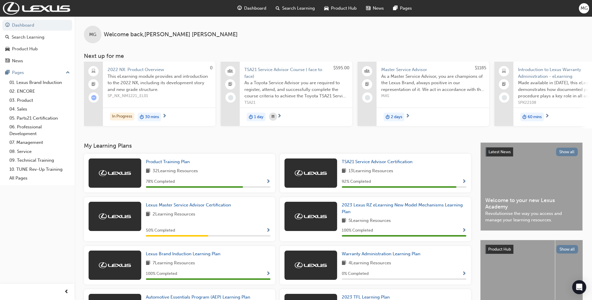
click at [105, 173] on img at bounding box center [115, 173] width 32 height 6
click at [154, 164] on span "Product Training Plan" at bounding box center [168, 161] width 44 height 5
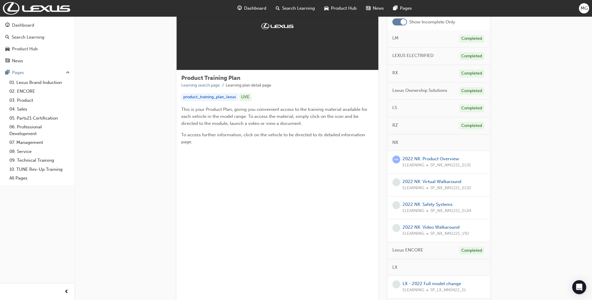
scroll to position [58, 0]
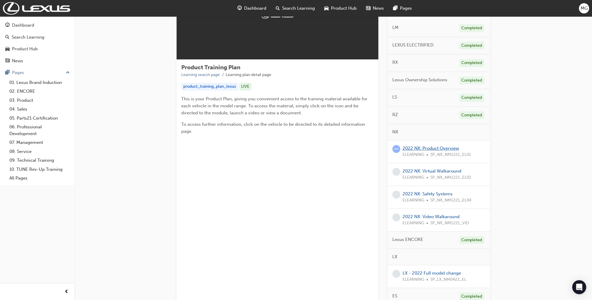
click at [430, 149] on link "2022 NX: Product Overview" at bounding box center [430, 147] width 56 height 5
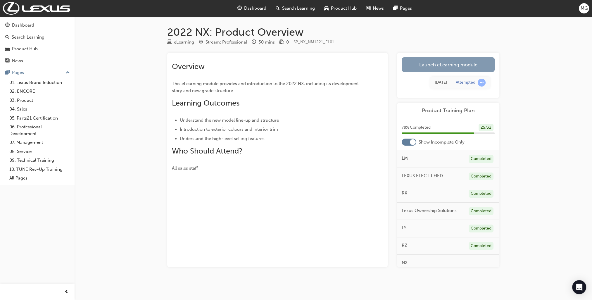
click at [451, 65] on link "Launch eLearning module" at bounding box center [447, 64] width 93 height 15
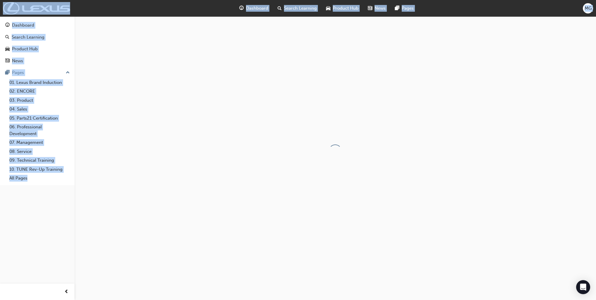
click at [451, 65] on div at bounding box center [334, 150] width 521 height 269
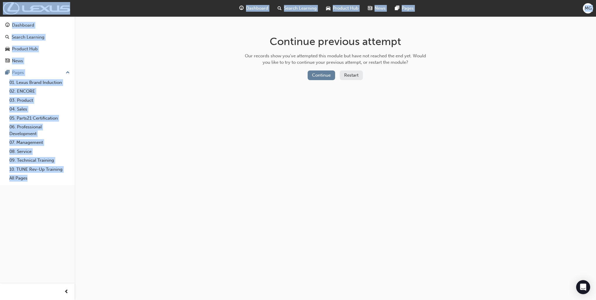
click at [519, 133] on div "Continue previous attempt Our records show you've attempted this module but hav…" at bounding box center [298, 150] width 596 height 300
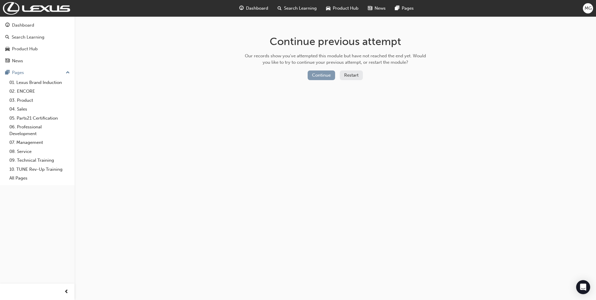
click at [310, 73] on button "Continue" at bounding box center [321, 75] width 27 height 10
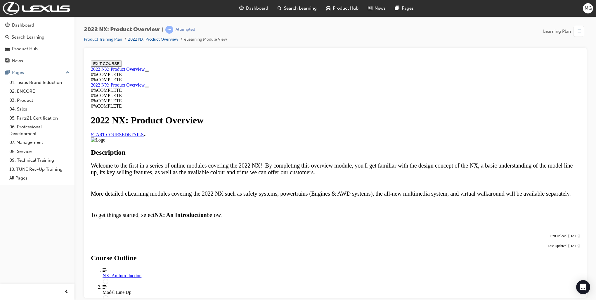
click at [124, 137] on link "START COURSE" at bounding box center [108, 134] width 34 height 5
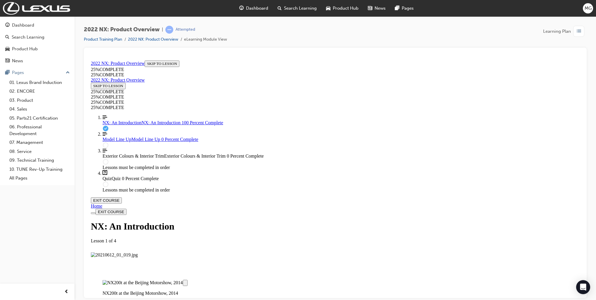
scroll to position [867, 0]
drag, startPoint x: 373, startPoint y: 292, endPoint x: 380, endPoint y: 290, distance: 7.2
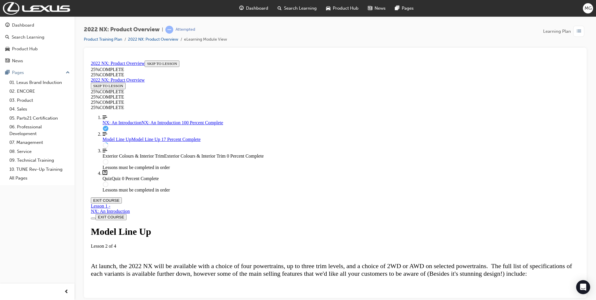
scroll to position [254, 0]
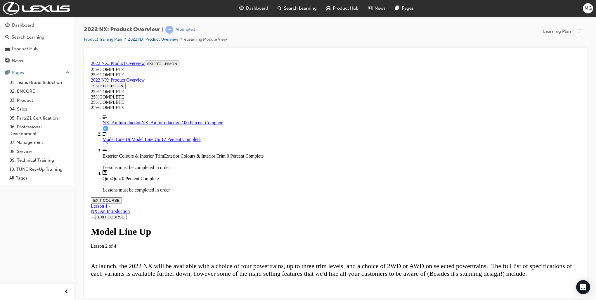
scroll to position [219, 0]
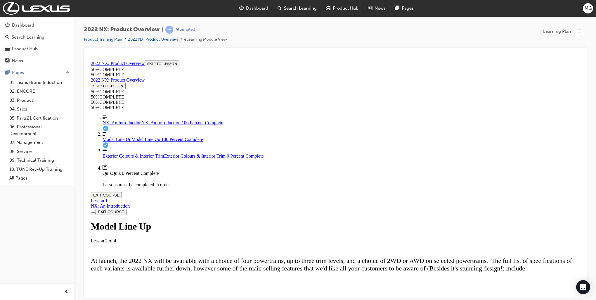
scroll to position [1559, 0]
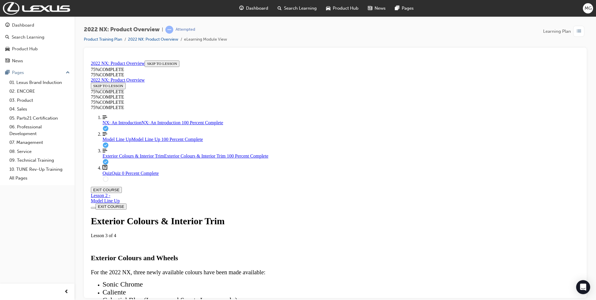
scroll to position [2057, 0]
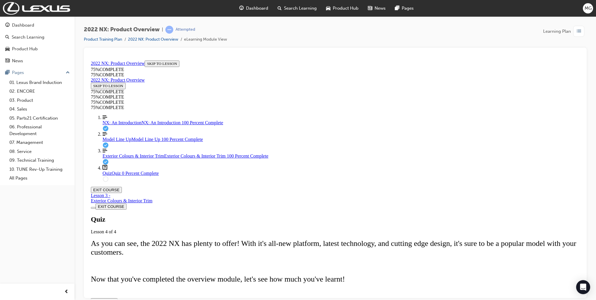
scroll to position [20, 0]
click at [115, 299] on span "START QUIZ" at bounding box center [104, 301] width 22 height 4
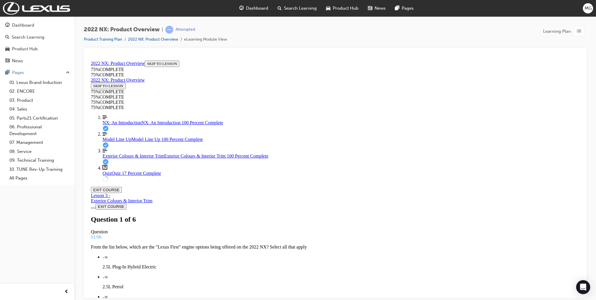
scroll to position [48, 0]
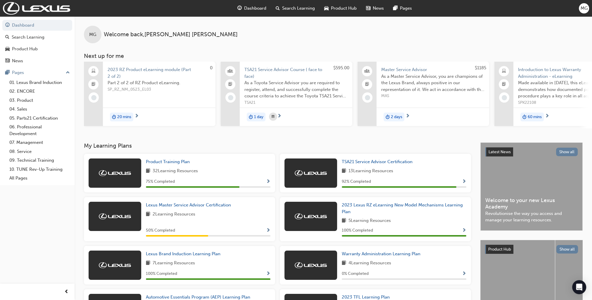
click at [120, 181] on div at bounding box center [115, 172] width 53 height 29
click at [159, 163] on span "Product Training Plan" at bounding box center [168, 161] width 44 height 5
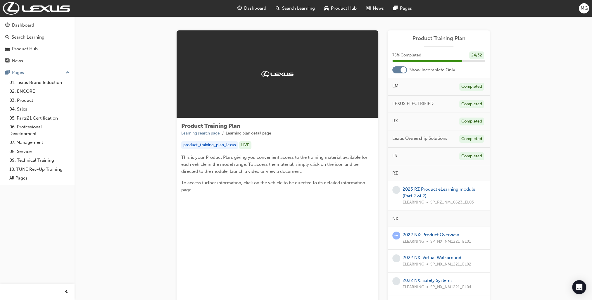
click at [415, 194] on link "2023 RZ Product eLearning module (Part 2 of 2)" at bounding box center [438, 192] width 72 height 12
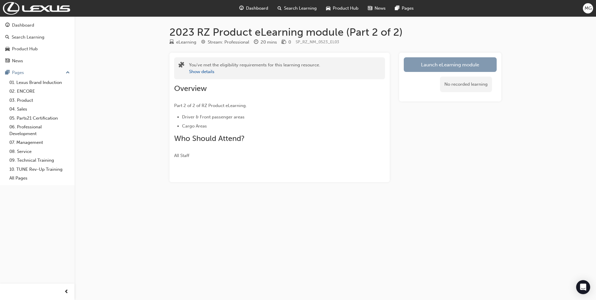
click at [442, 67] on link "Launch eLearning module" at bounding box center [450, 64] width 93 height 15
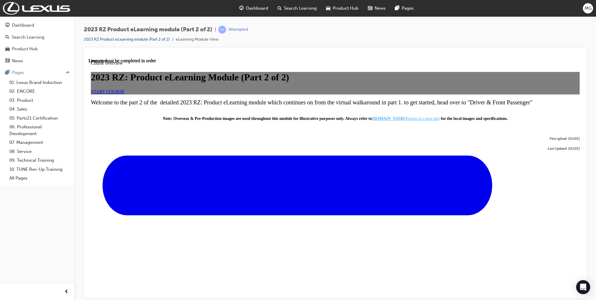
click at [332, 94] on div "START COURSE" at bounding box center [335, 91] width 489 height 5
click at [124, 94] on span "START COURSE" at bounding box center [108, 91] width 34 height 5
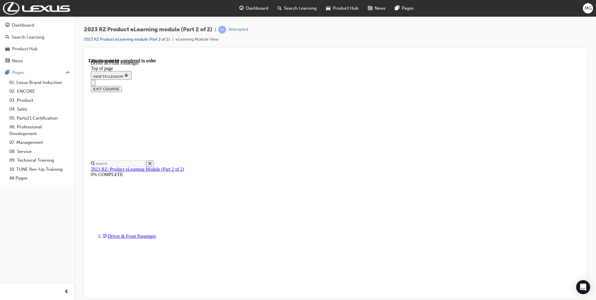
scroll to position [184, 0]
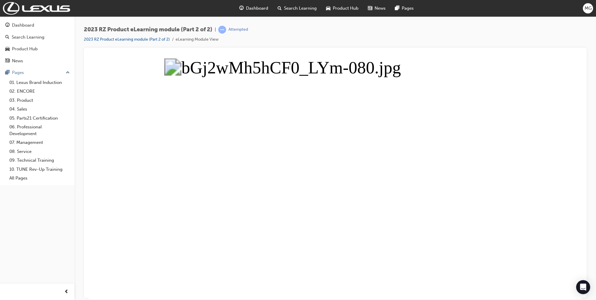
click at [567, 178] on button "Unzoom image" at bounding box center [335, 178] width 493 height 241
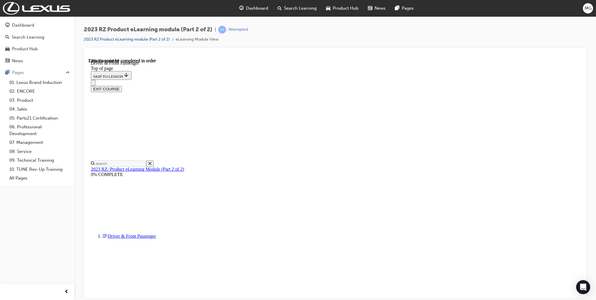
drag, startPoint x: 271, startPoint y: 185, endPoint x: 283, endPoint y: 179, distance: 12.8
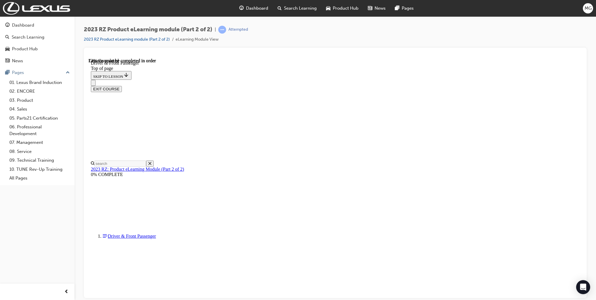
drag, startPoint x: 300, startPoint y: 141, endPoint x: 303, endPoint y: 139, distance: 3.3
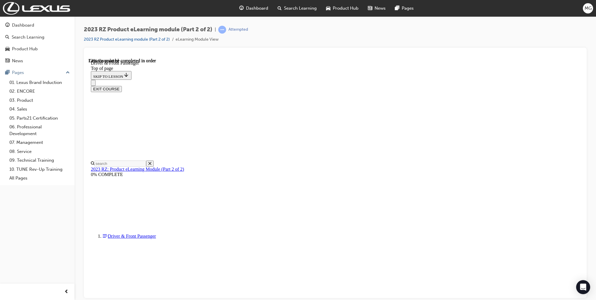
drag, startPoint x: 308, startPoint y: 138, endPoint x: 292, endPoint y: 131, distance: 16.7
drag, startPoint x: 390, startPoint y: 88, endPoint x: 367, endPoint y: 78, distance: 25.3
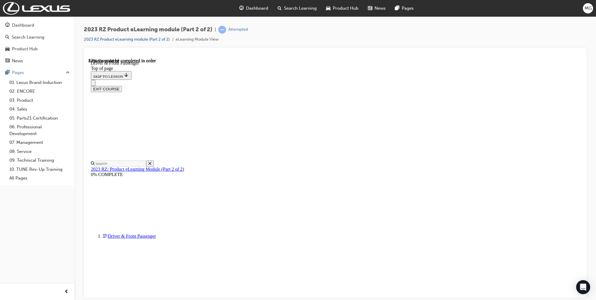
drag, startPoint x: 319, startPoint y: 257, endPoint x: 287, endPoint y: 227, distance: 43.8
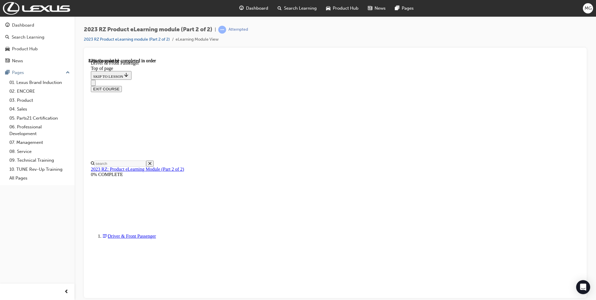
scroll to position [919, 0]
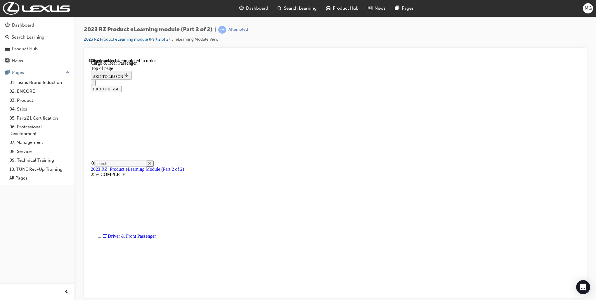
drag, startPoint x: 272, startPoint y: 221, endPoint x: 349, endPoint y: 251, distance: 82.6
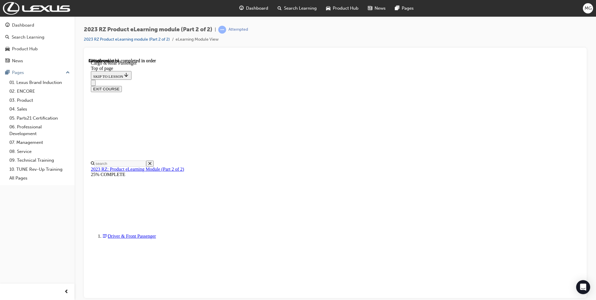
drag, startPoint x: 370, startPoint y: 109, endPoint x: 362, endPoint y: 115, distance: 9.6
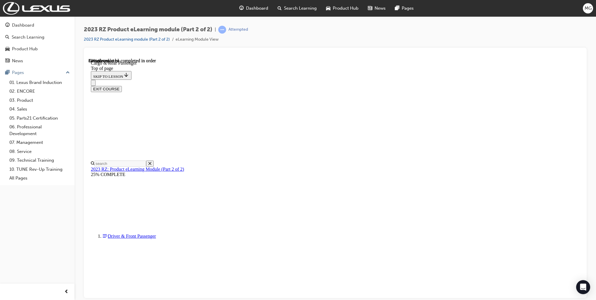
scroll to position [467, 0]
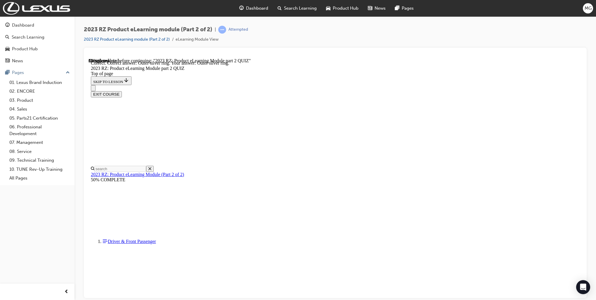
scroll to position [145, 0]
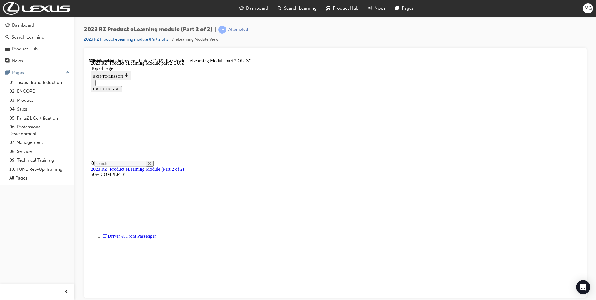
scroll to position [18, 0]
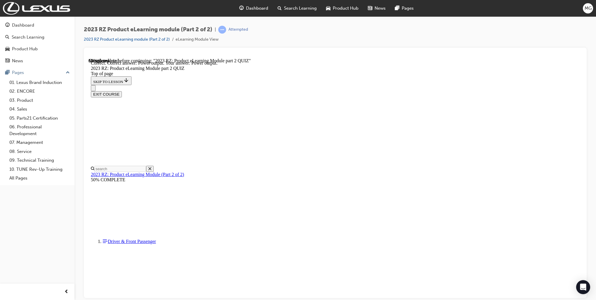
scroll to position [53, 0]
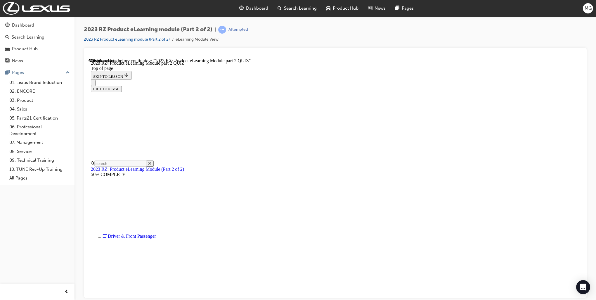
scroll to position [18, 0]
drag, startPoint x: 307, startPoint y: 190, endPoint x: 313, endPoint y: 189, distance: 5.9
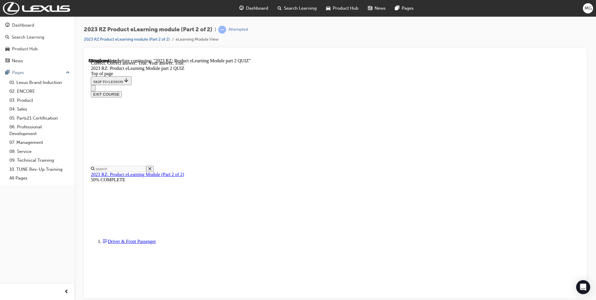
scroll to position [20, 0]
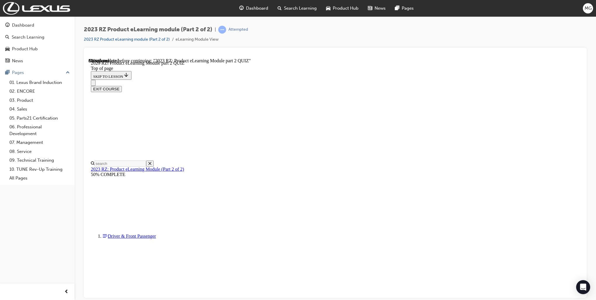
scroll to position [18, 0]
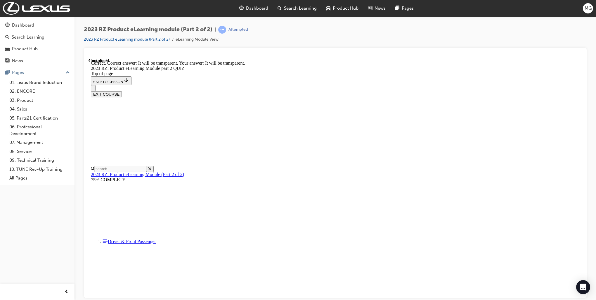
scroll to position [30, 0]
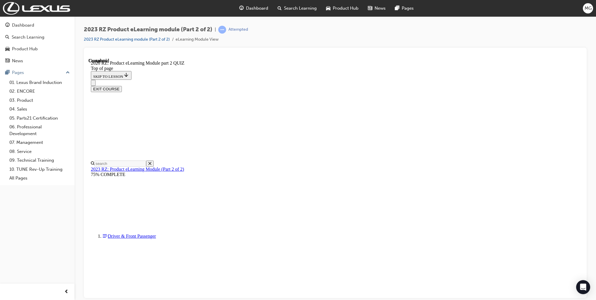
scroll to position [76, 0]
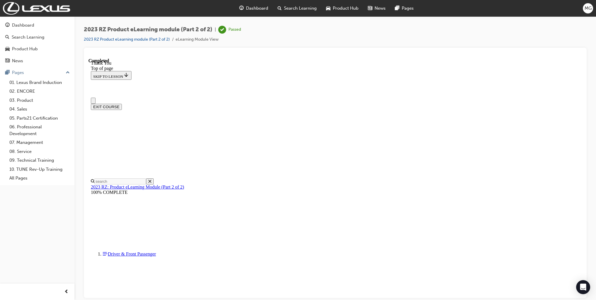
scroll to position [0, 0]
click at [129, 41] on link "2023 RZ Product eLearning module (Part 2 of 2)" at bounding box center [127, 39] width 86 height 5
